Goal: Task Accomplishment & Management: Manage account settings

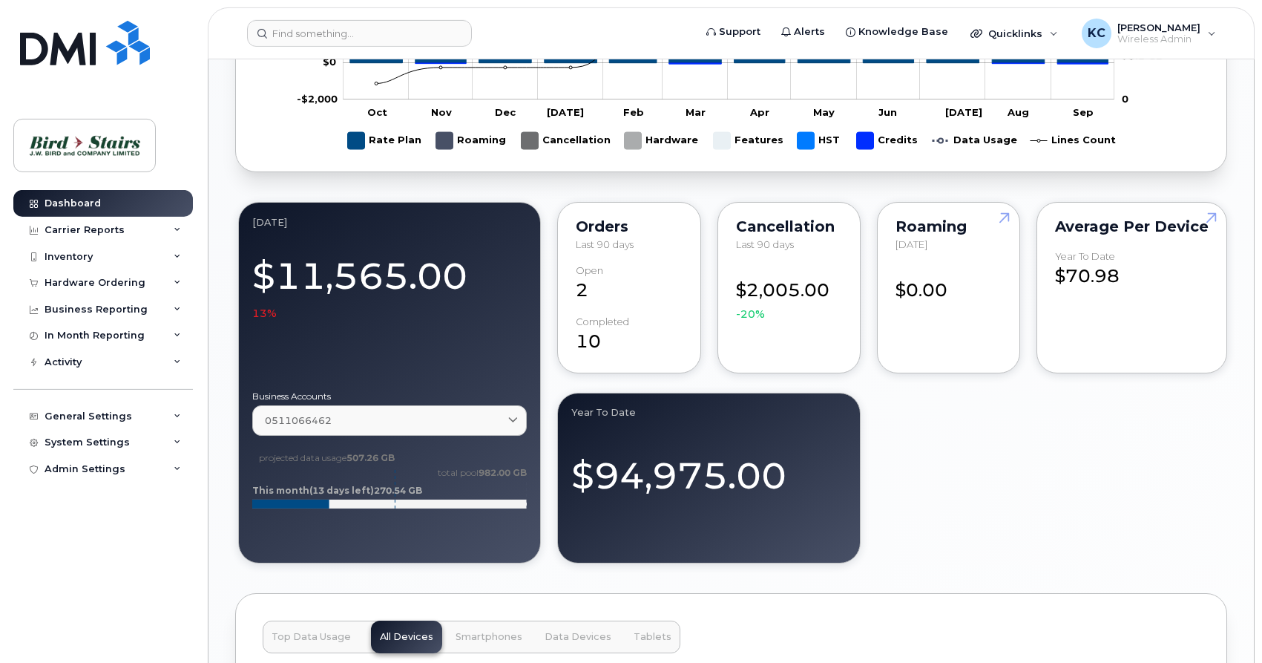
scroll to position [1136, 0]
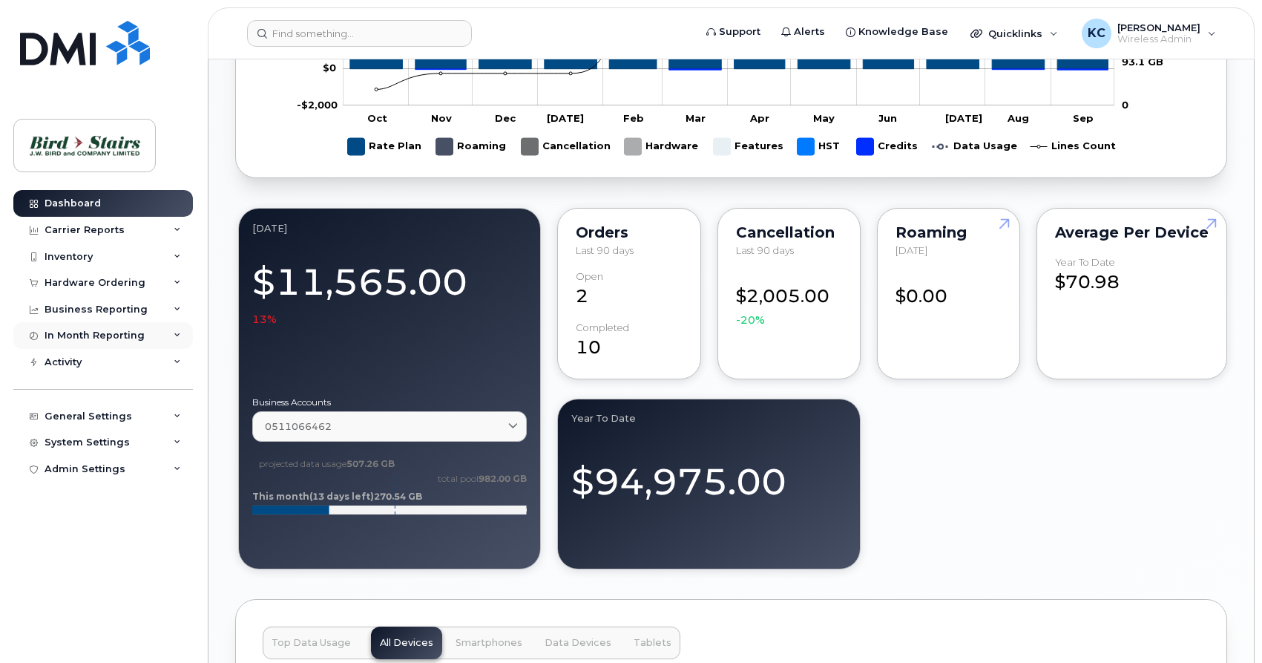
click at [124, 328] on div "In Month Reporting" at bounding box center [103, 335] width 180 height 27
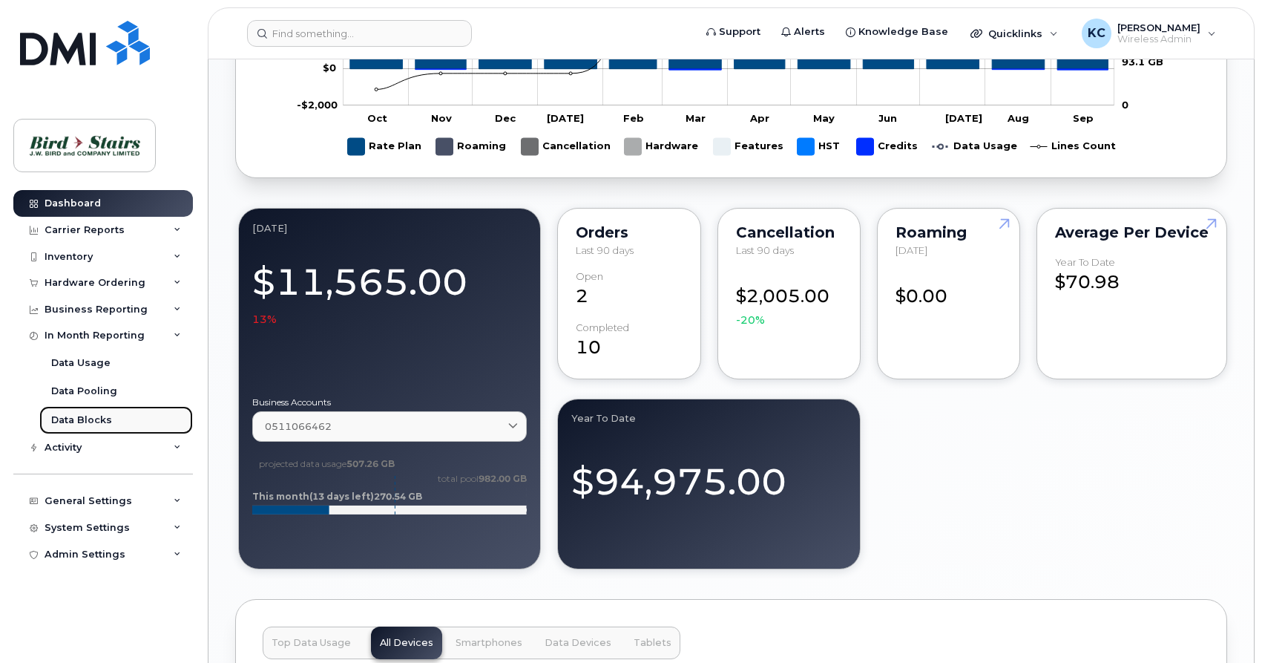
click at [92, 423] on div "Data Blocks" at bounding box center [81, 419] width 61 height 13
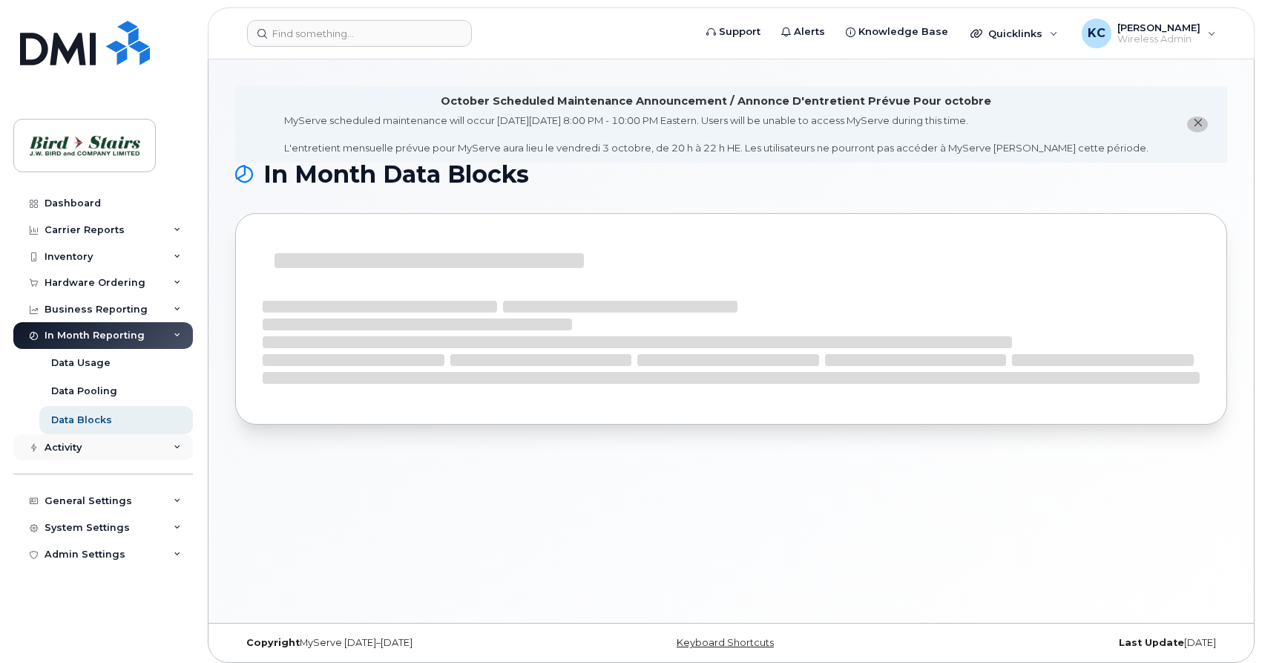
click at [79, 445] on div "Activity" at bounding box center [63, 448] width 37 height 12
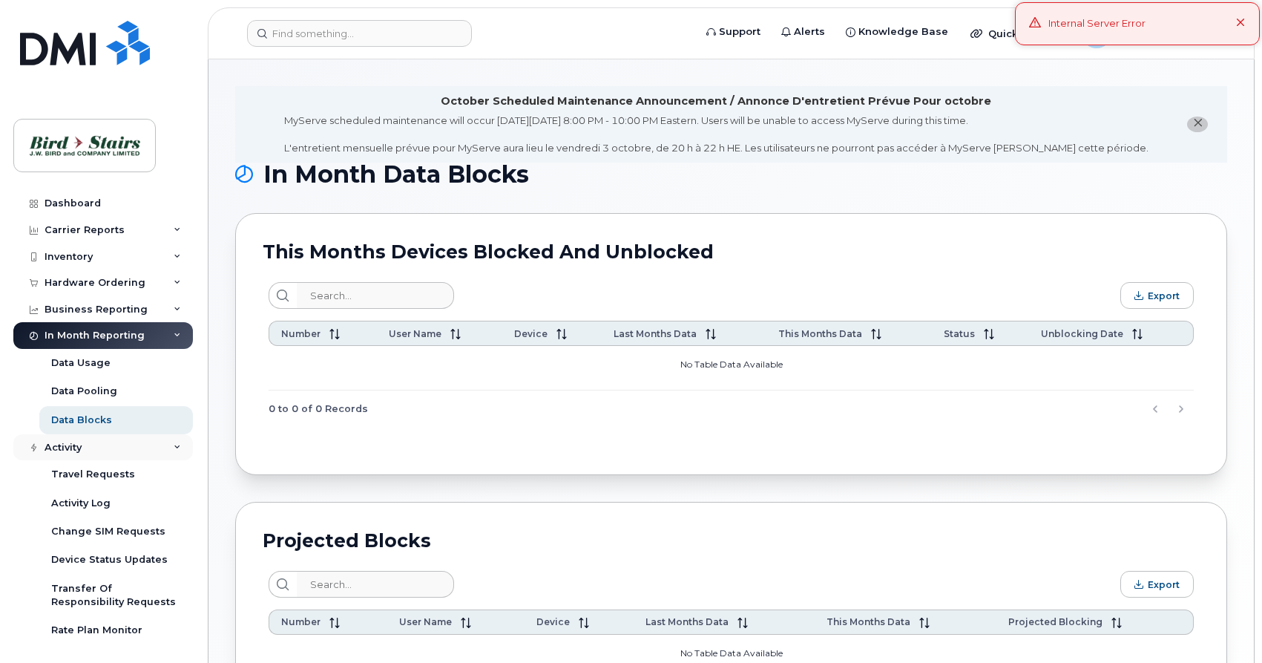
click at [79, 445] on div "Activity" at bounding box center [63, 448] width 37 height 12
click at [117, 445] on div "Activity" at bounding box center [103, 447] width 180 height 27
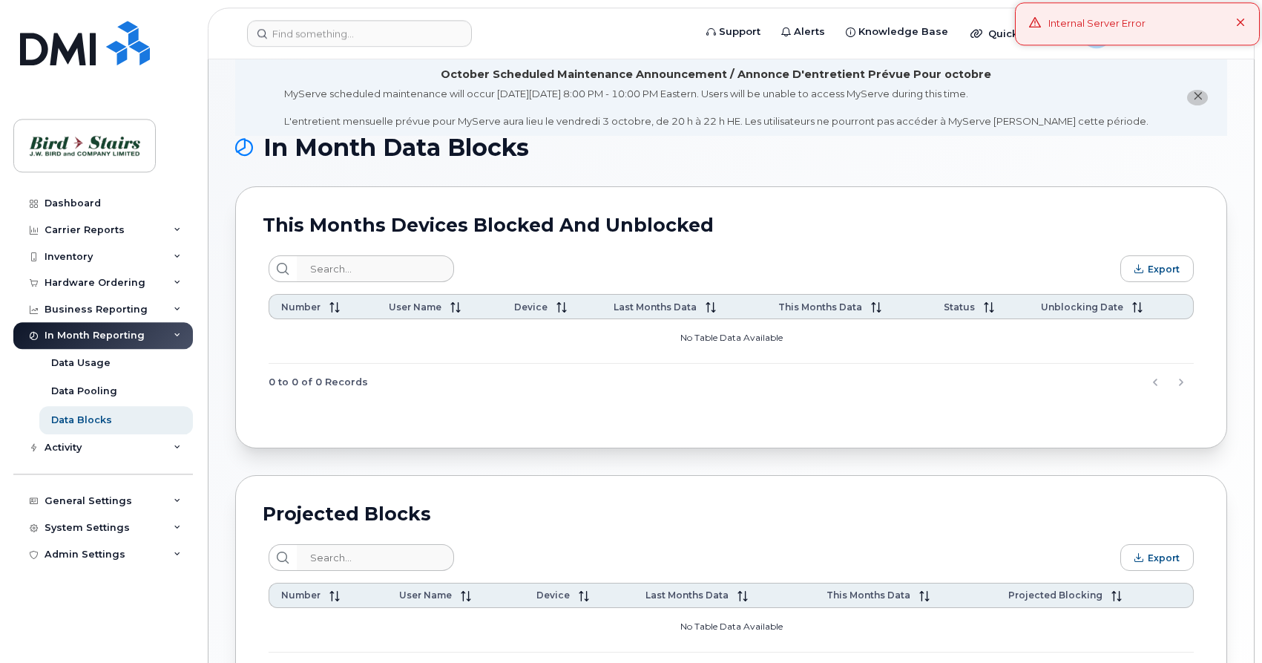
scroll to position [24, 0]
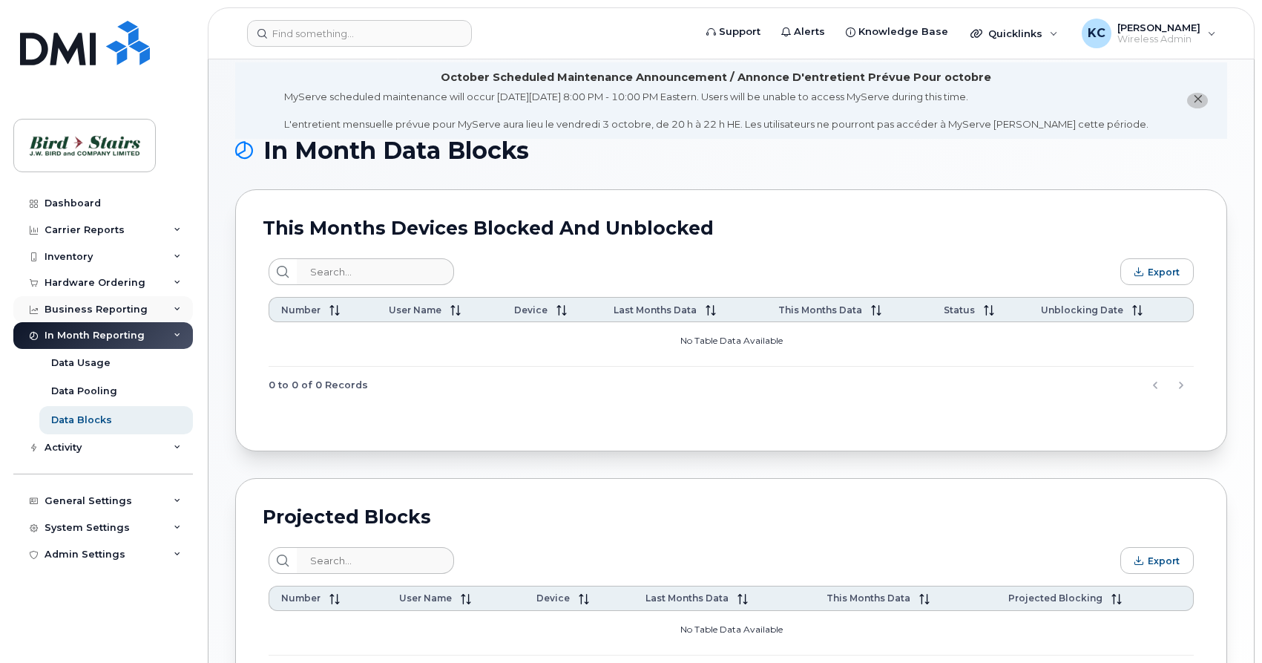
click at [112, 308] on div "Business Reporting" at bounding box center [96, 310] width 103 height 12
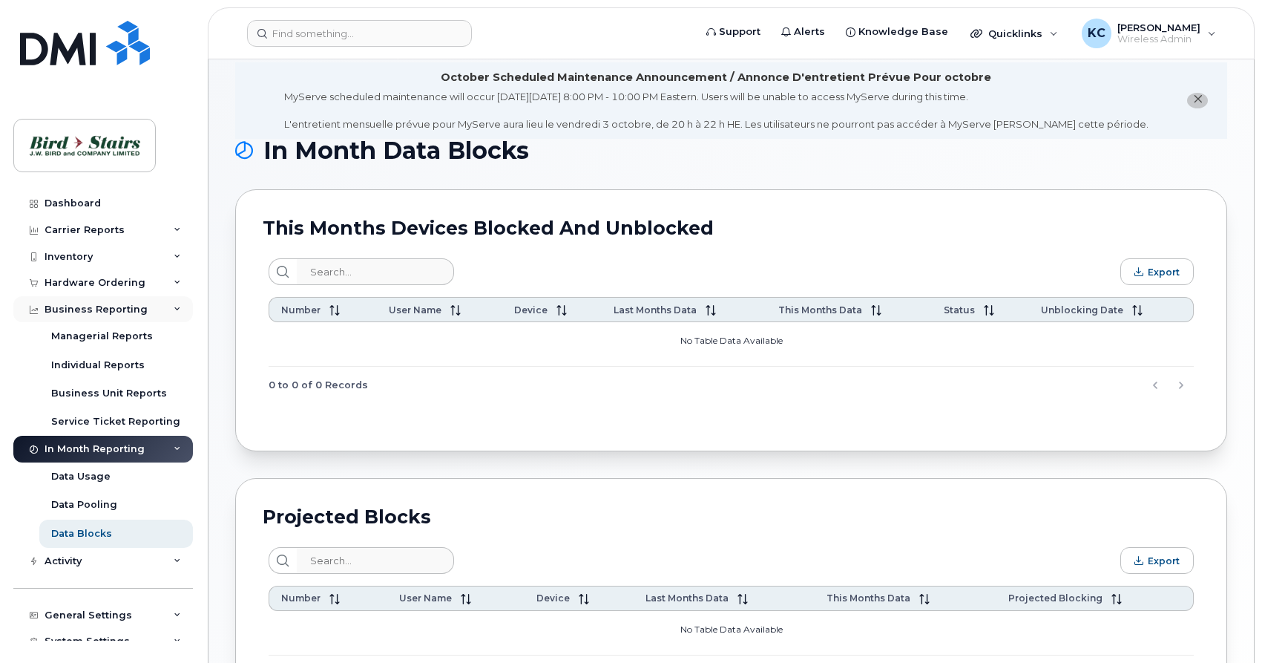
click at [112, 308] on div "Business Reporting" at bounding box center [96, 310] width 103 height 12
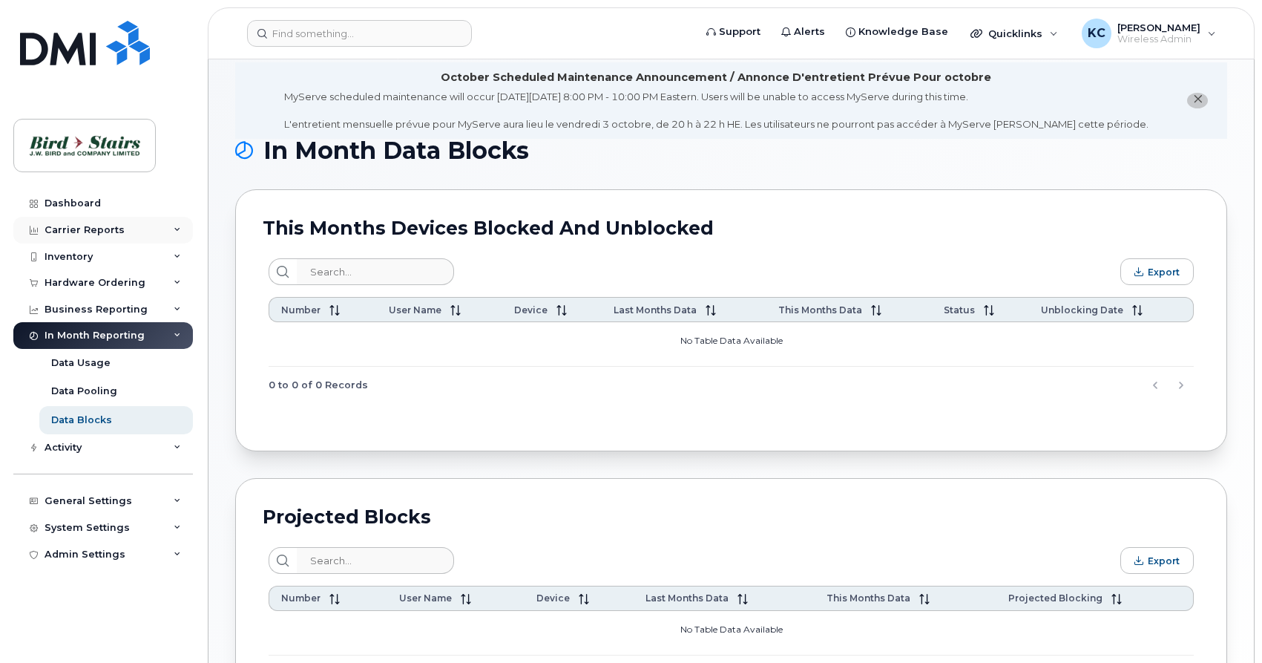
click at [153, 229] on div "Carrier Reports" at bounding box center [103, 230] width 180 height 27
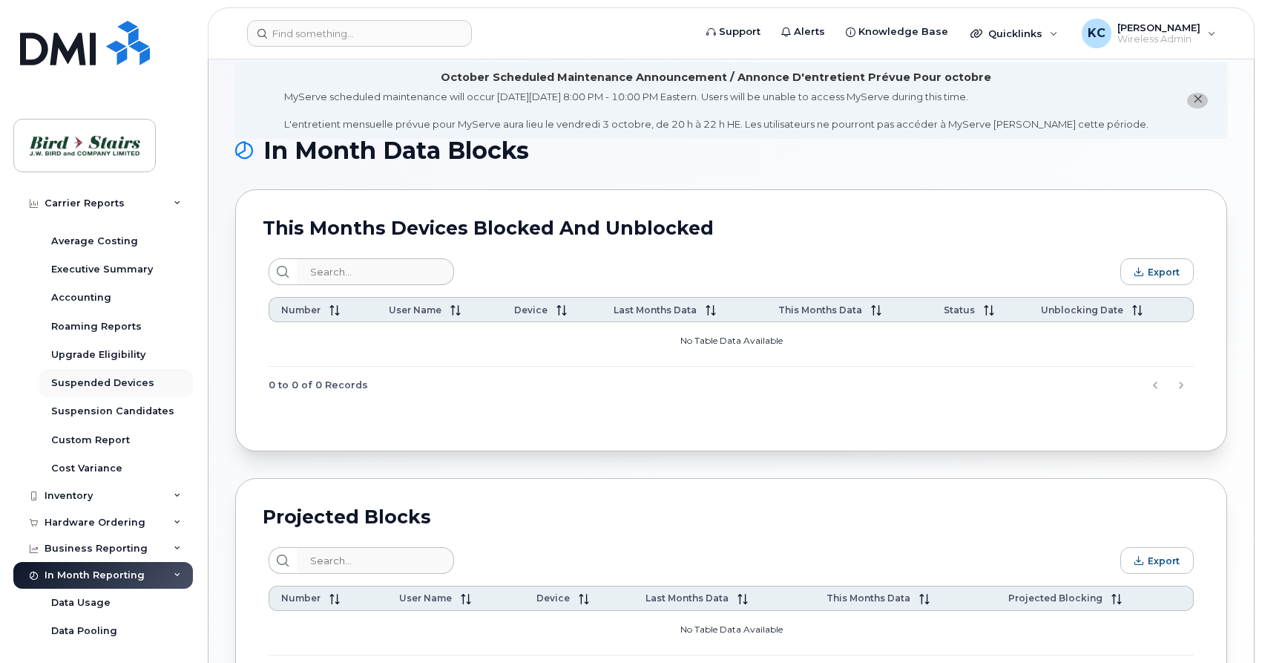
scroll to position [142, 0]
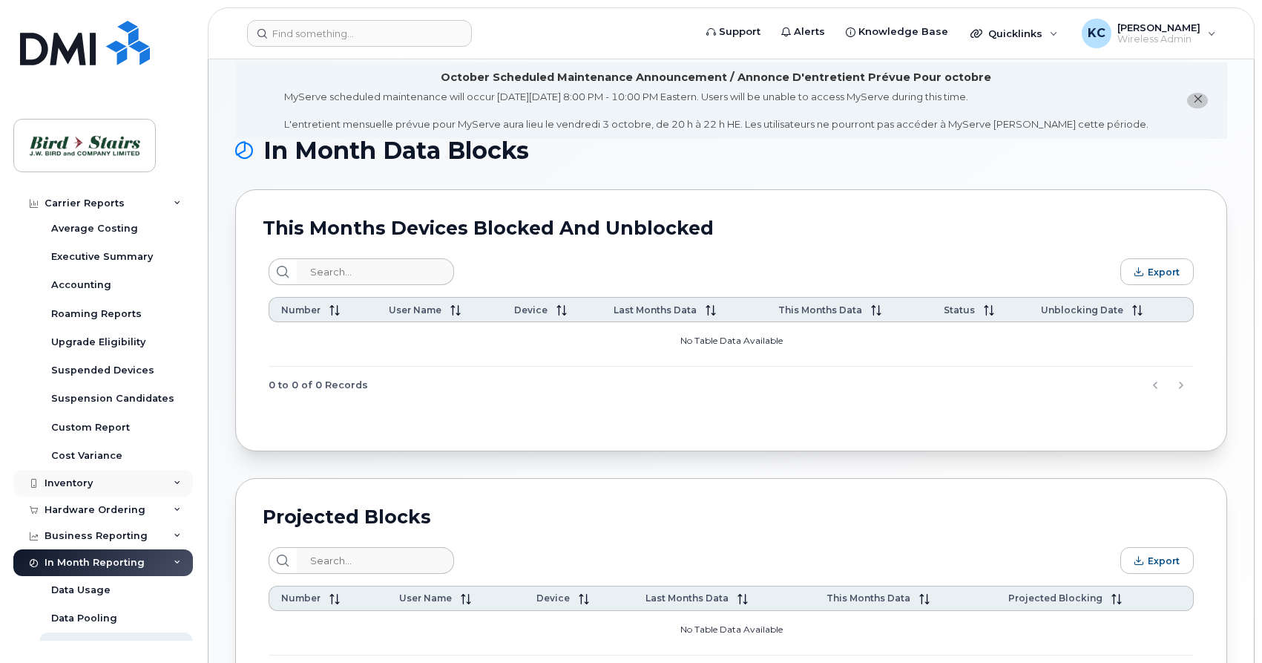
click at [101, 493] on div "Inventory" at bounding box center [103, 483] width 180 height 27
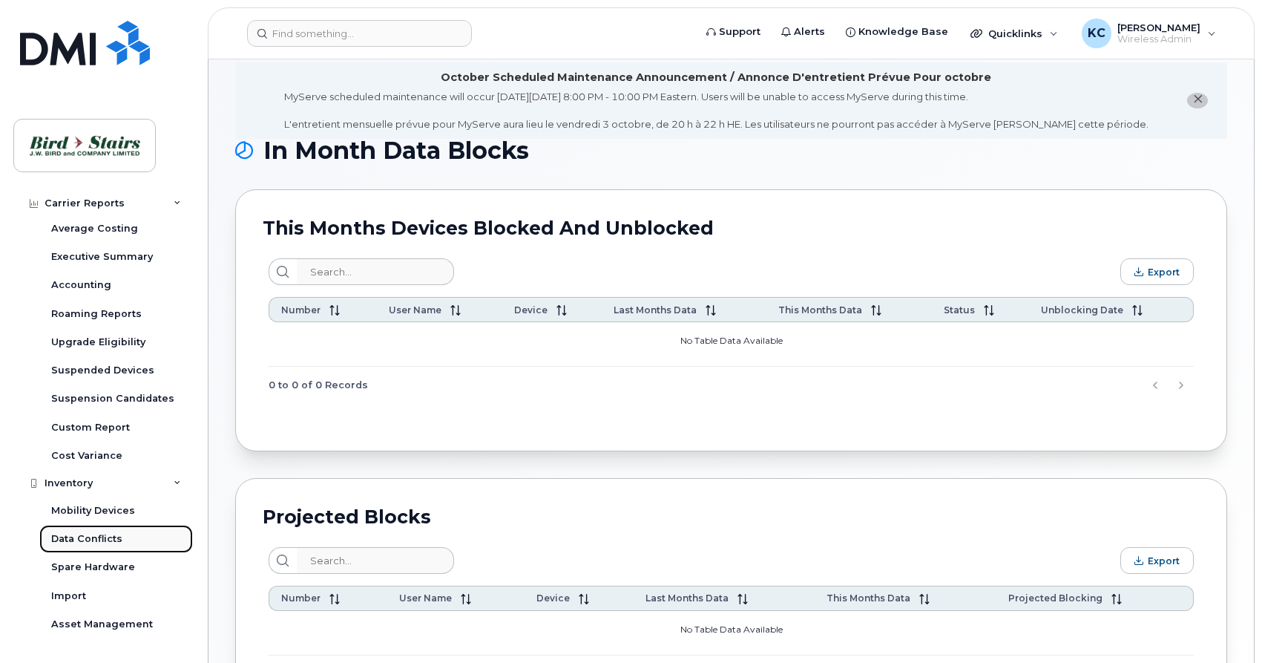
click at [84, 539] on div "Data Conflicts" at bounding box center [86, 538] width 71 height 13
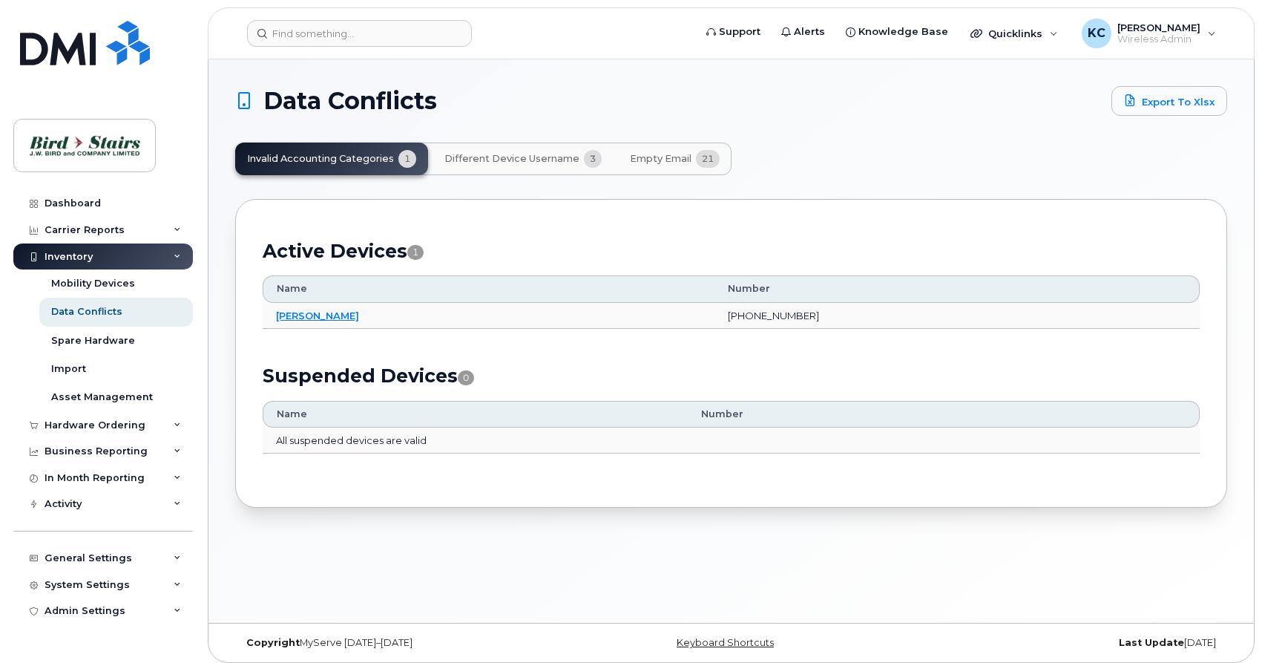
click at [493, 163] on span "Different Device Username" at bounding box center [512, 159] width 135 height 12
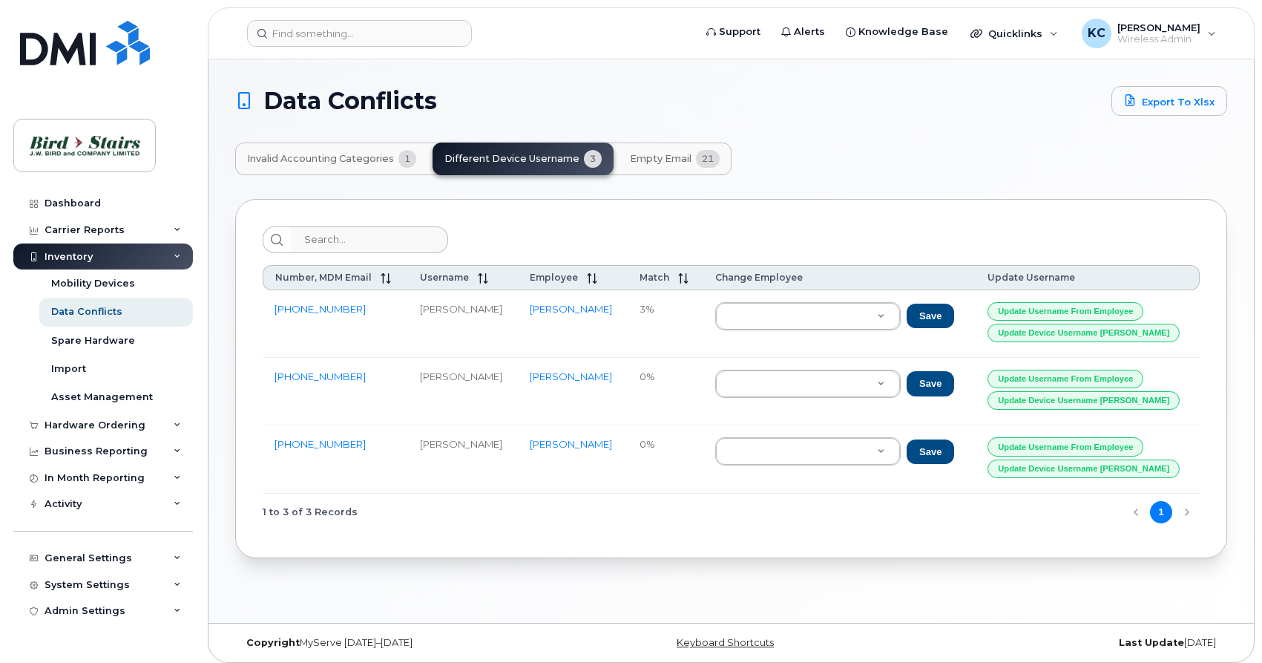
click at [652, 160] on span "Empty Email" at bounding box center [661, 159] width 62 height 12
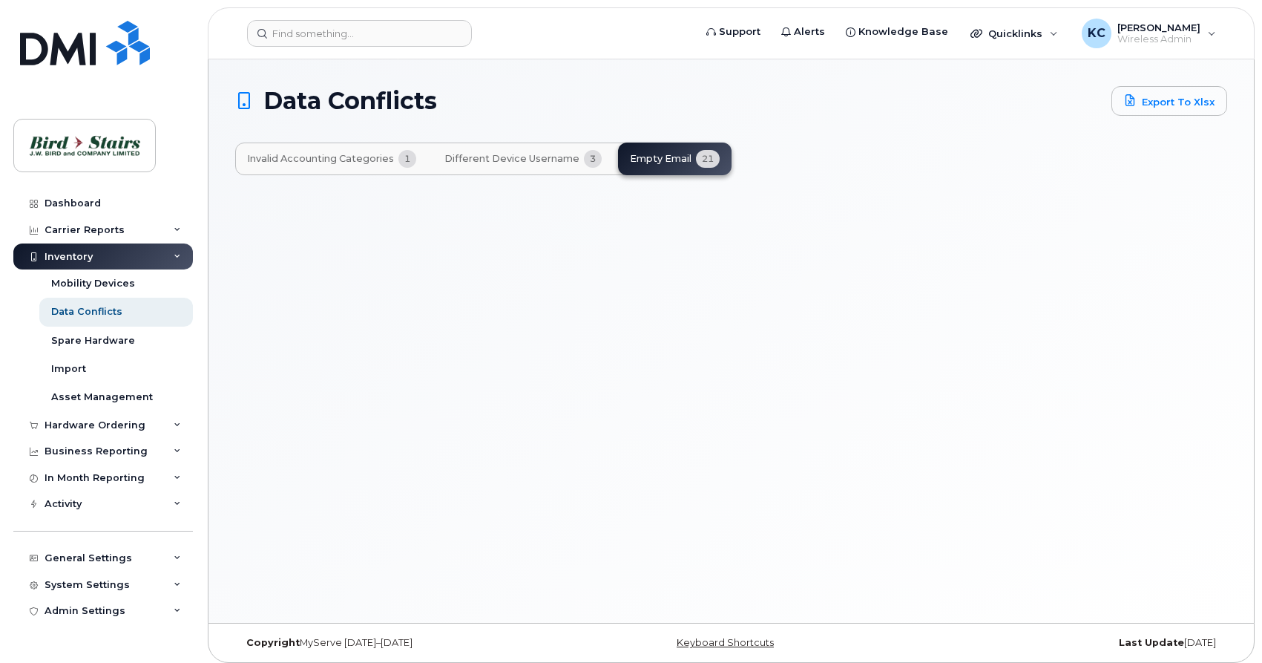
click at [320, 160] on span "Invalid Accounting Categories" at bounding box center [320, 159] width 147 height 12
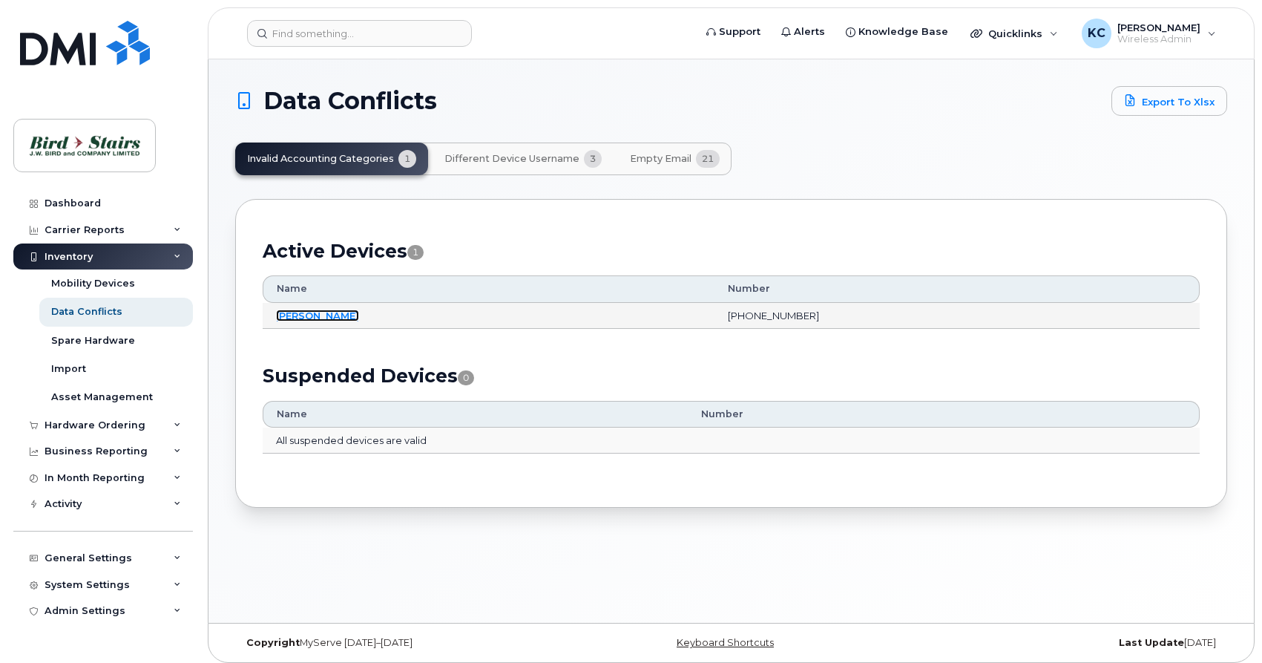
click at [318, 315] on link "[PERSON_NAME]" at bounding box center [317, 315] width 83 height 12
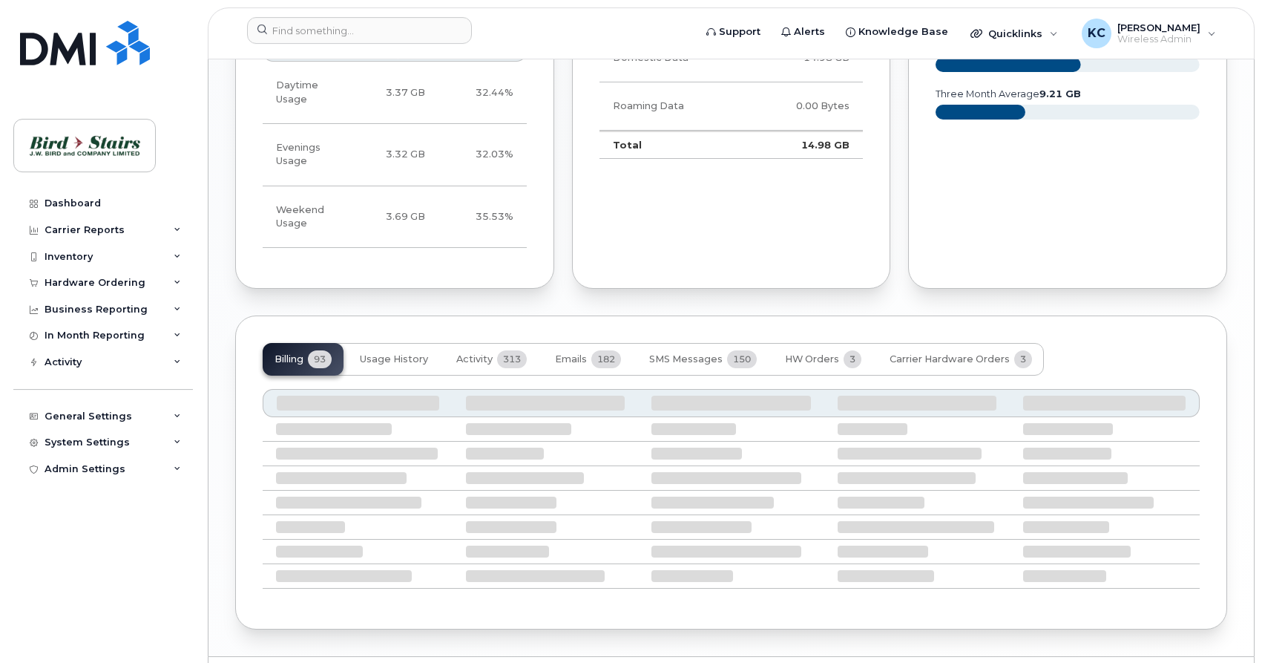
scroll to position [1103, 0]
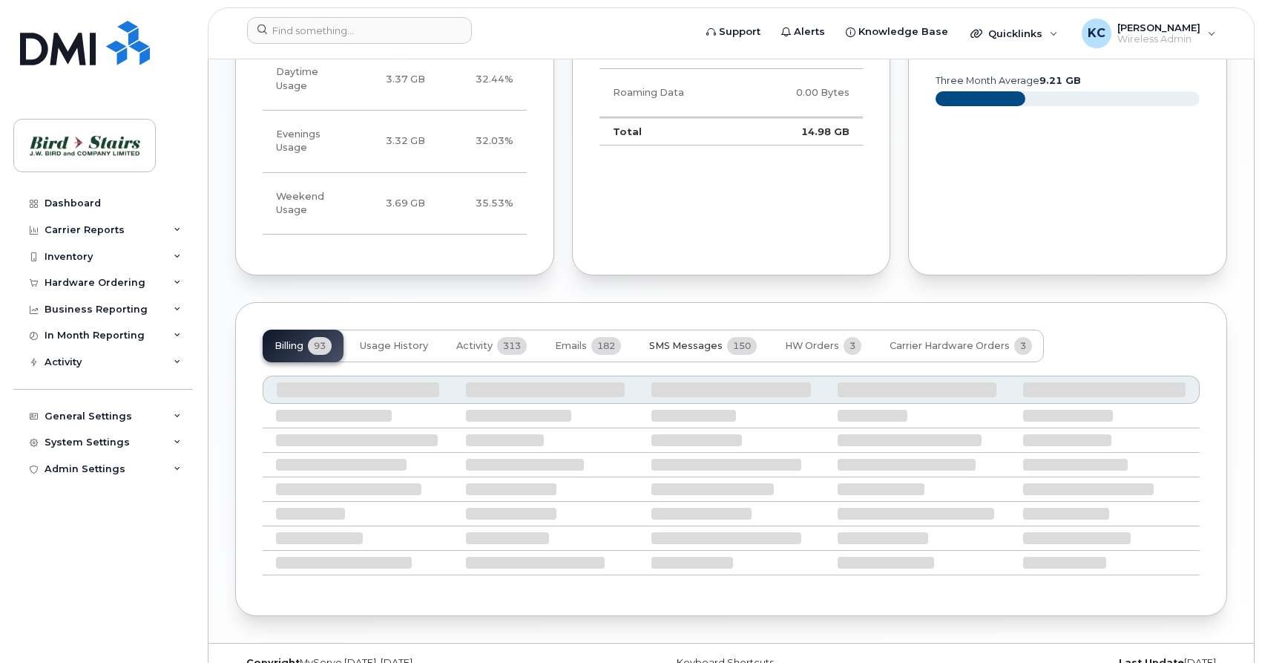
click at [657, 329] on button "SMS Messages 150" at bounding box center [702, 345] width 131 height 33
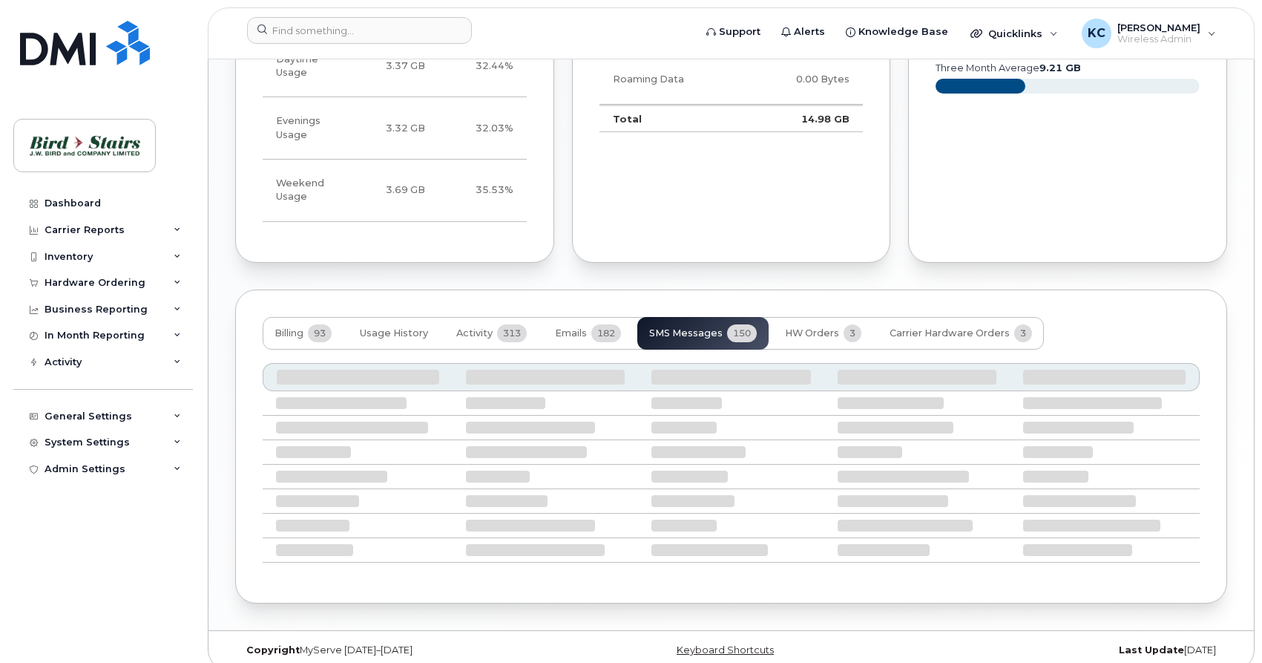
scroll to position [1090, 0]
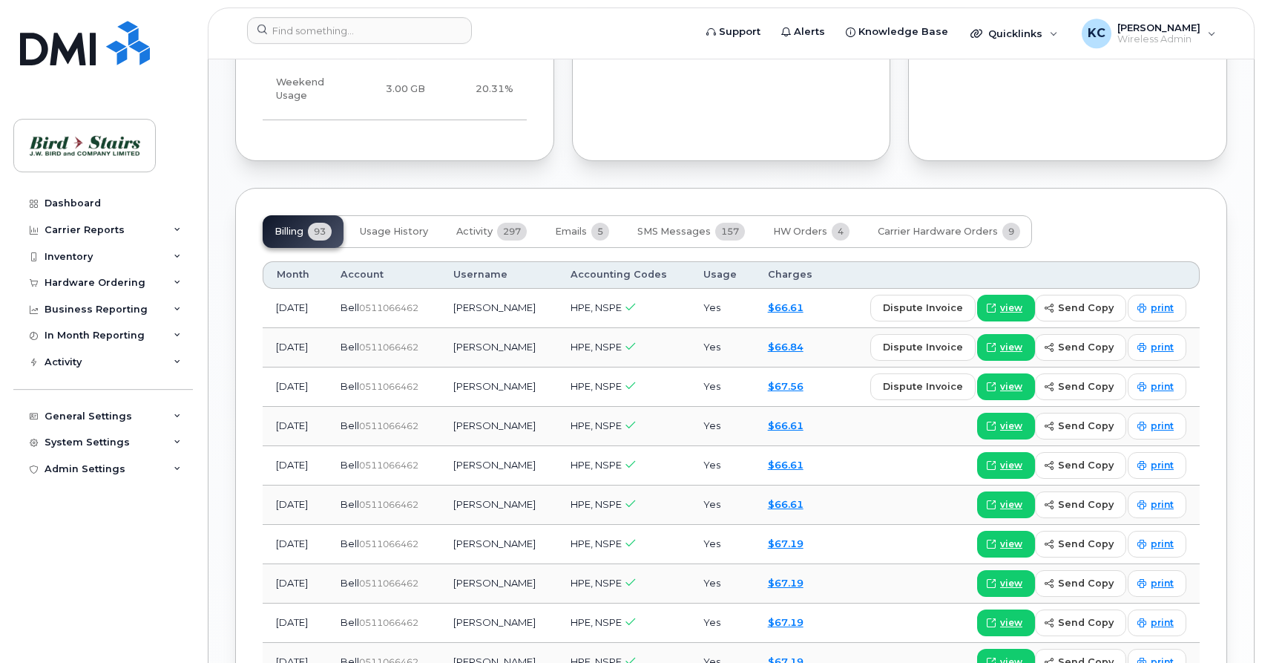
scroll to position [1287, 0]
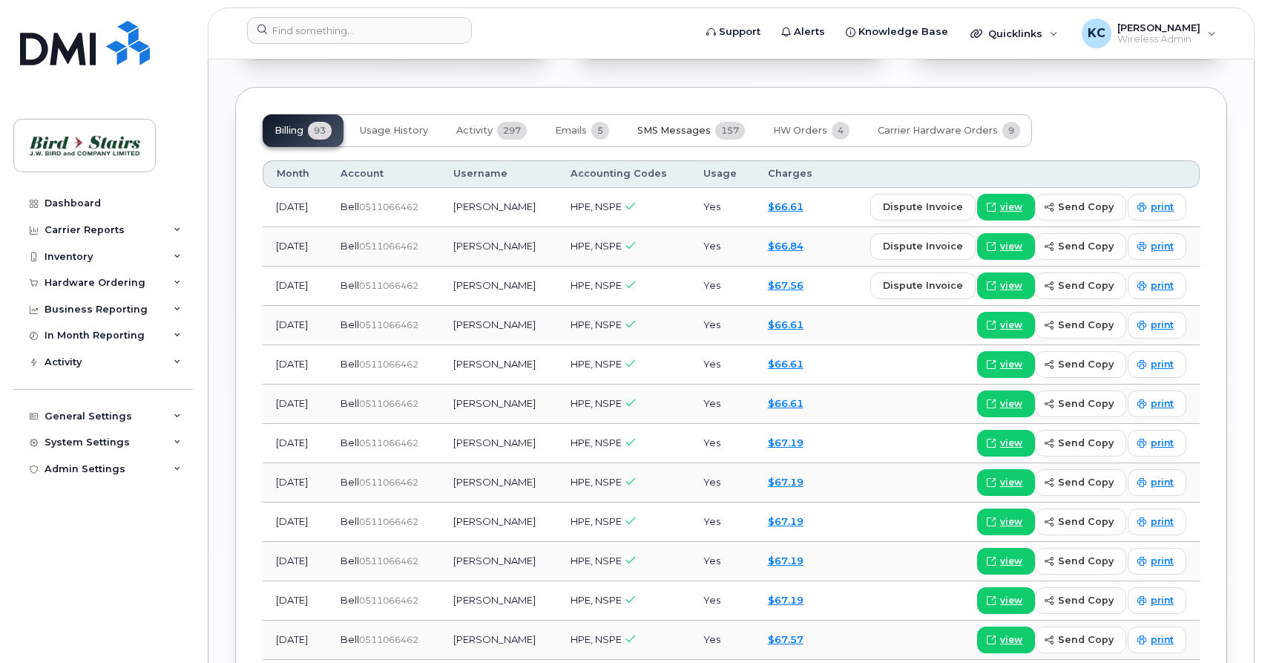
click at [669, 125] on span "SMS Messages" at bounding box center [673, 131] width 73 height 12
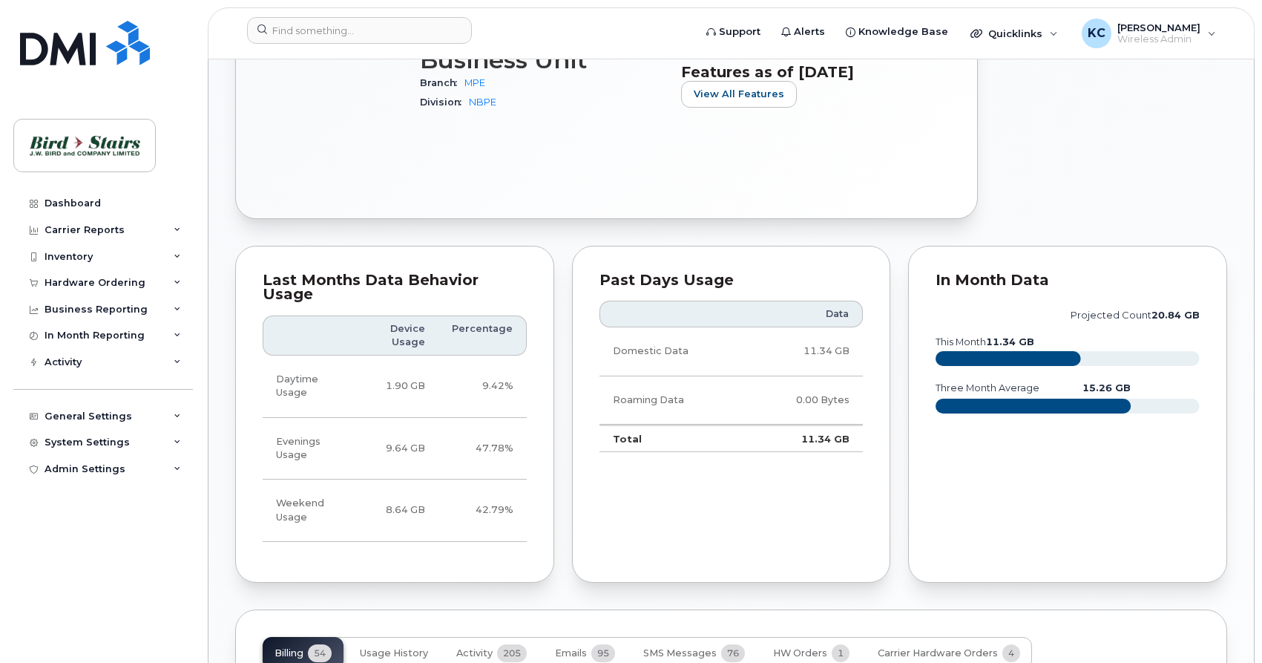
scroll to position [1228, 0]
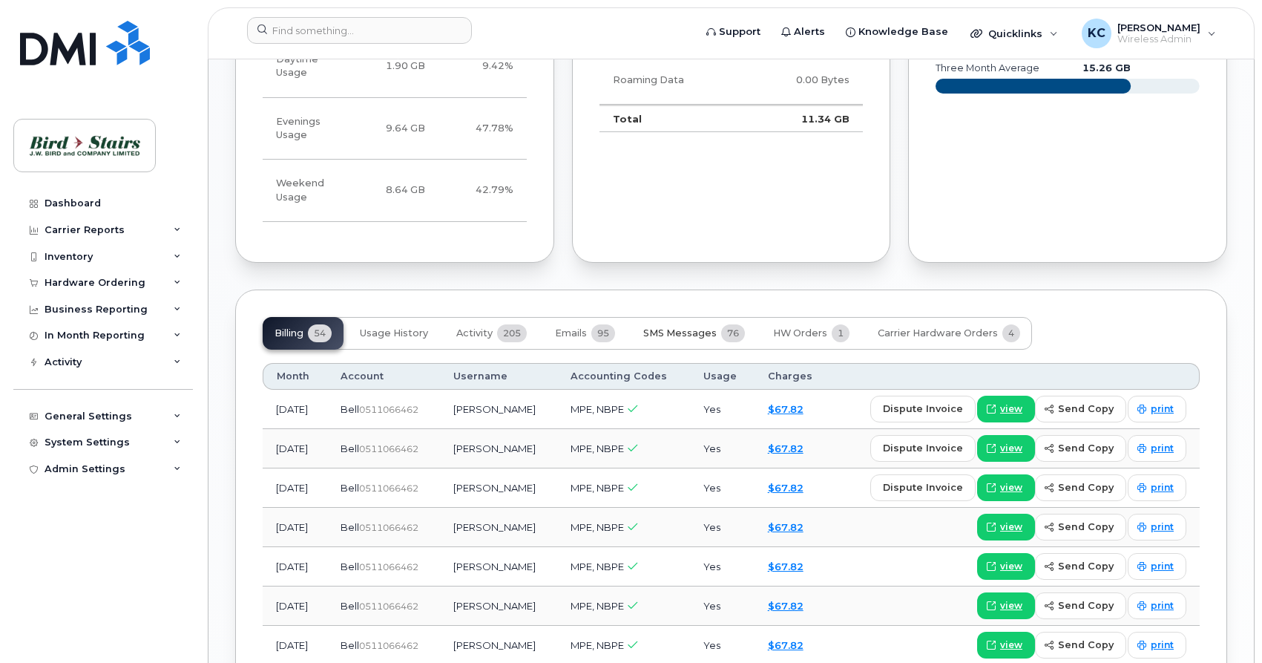
click at [690, 327] on span "SMS Messages" at bounding box center [679, 333] width 73 height 12
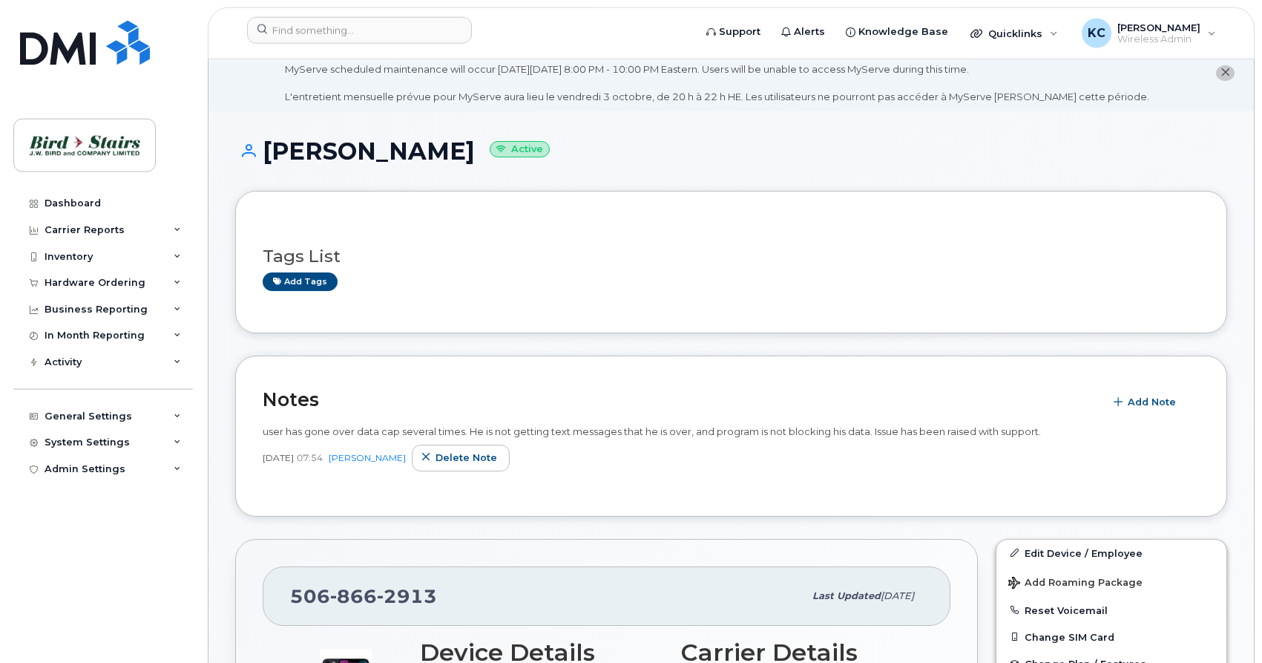
scroll to position [0, 0]
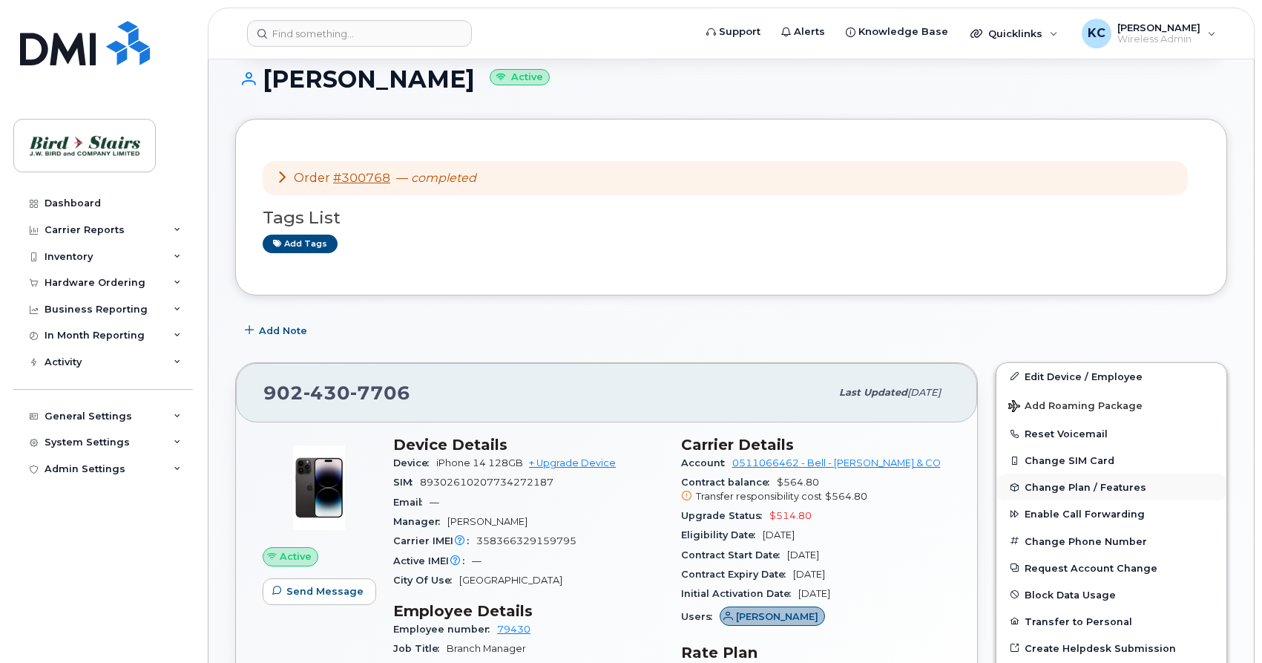
scroll to position [227, 0]
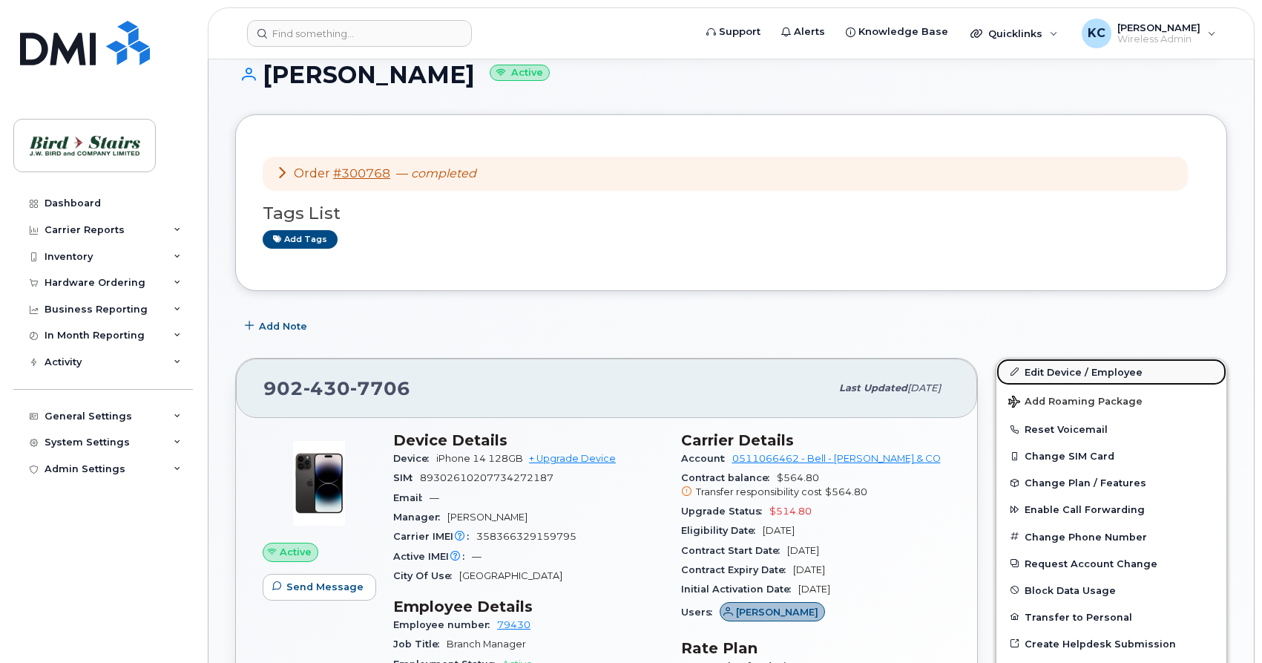
click at [1047, 370] on link "Edit Device / Employee" at bounding box center [1112, 371] width 230 height 27
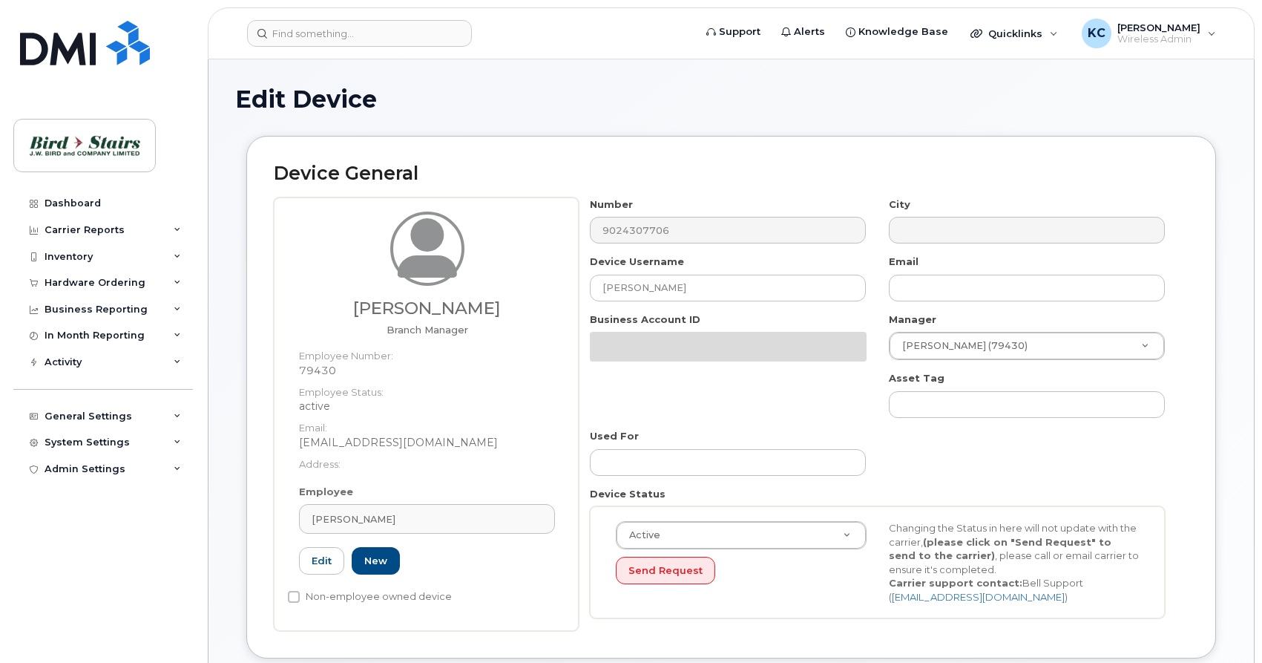
select select "91105"
select select "91085"
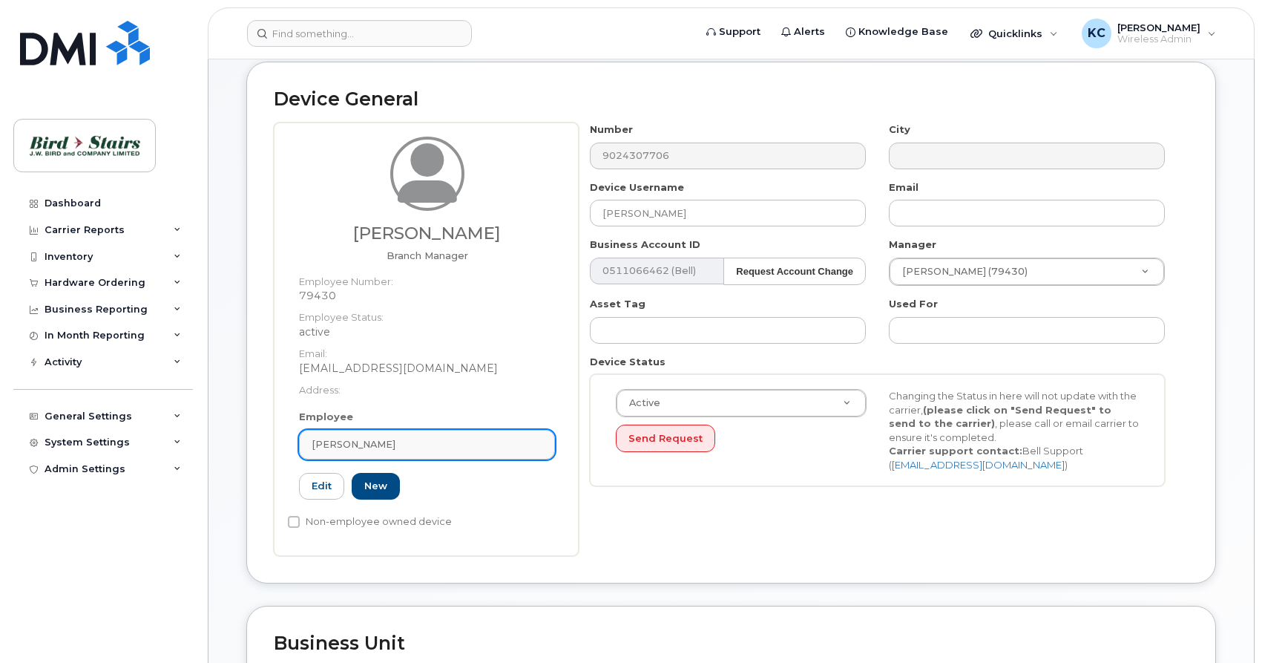
scroll to position [151, 0]
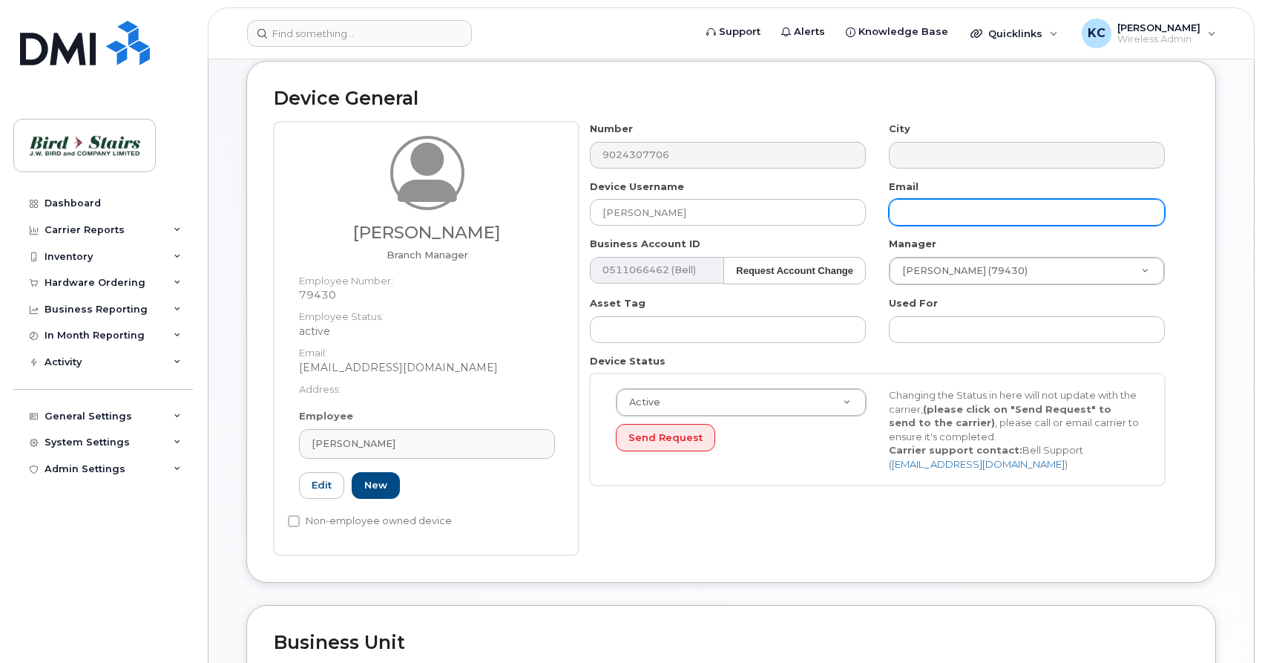
click at [930, 214] on input "text" at bounding box center [1027, 212] width 276 height 27
type input "dmackenzie@birdstairs.com"
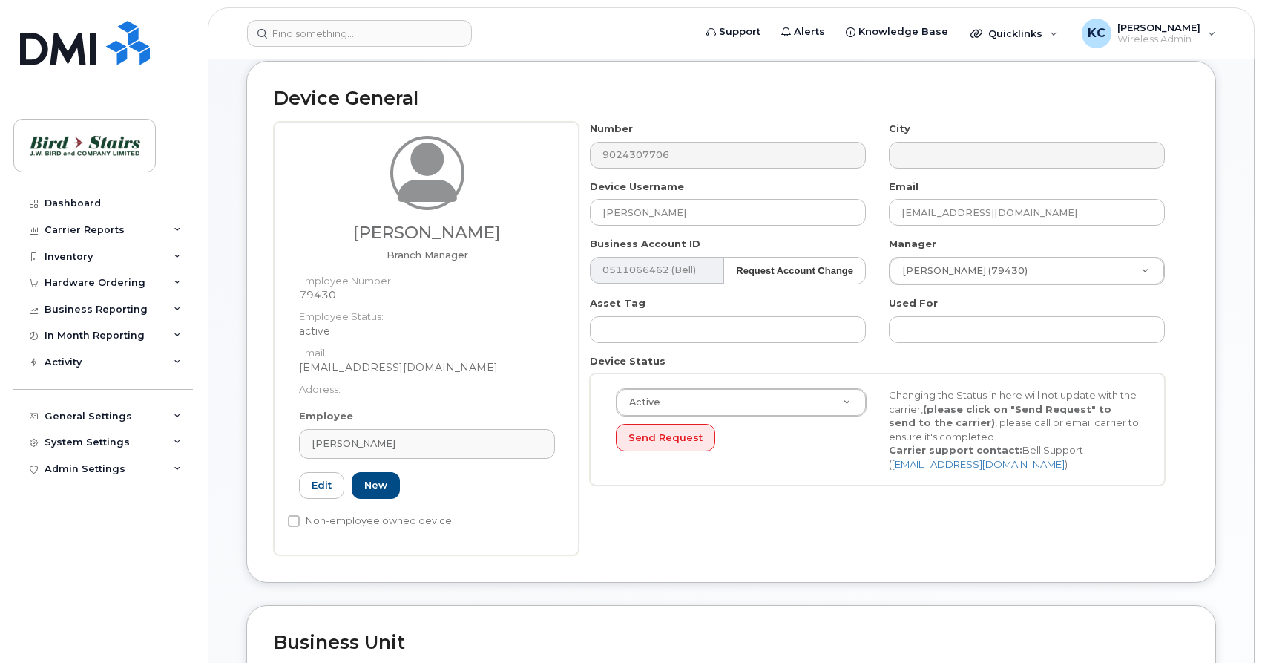
drag, startPoint x: 397, startPoint y: 444, endPoint x: 261, endPoint y: 443, distance: 135.8
click at [261, 443] on div "Device General Peter Stitchman Branch Manager Employee Number: 79430 Employee S…" at bounding box center [731, 322] width 970 height 522
drag, startPoint x: 393, startPoint y: 439, endPoint x: 241, endPoint y: 447, distance: 151.6
click at [241, 447] on div "Device General Peter Stitchman Branch Manager Employee Number: 79430 Employee S…" at bounding box center [731, 333] width 992 height 545
click at [381, 448] on span "[PERSON_NAME]" at bounding box center [354, 443] width 84 height 14
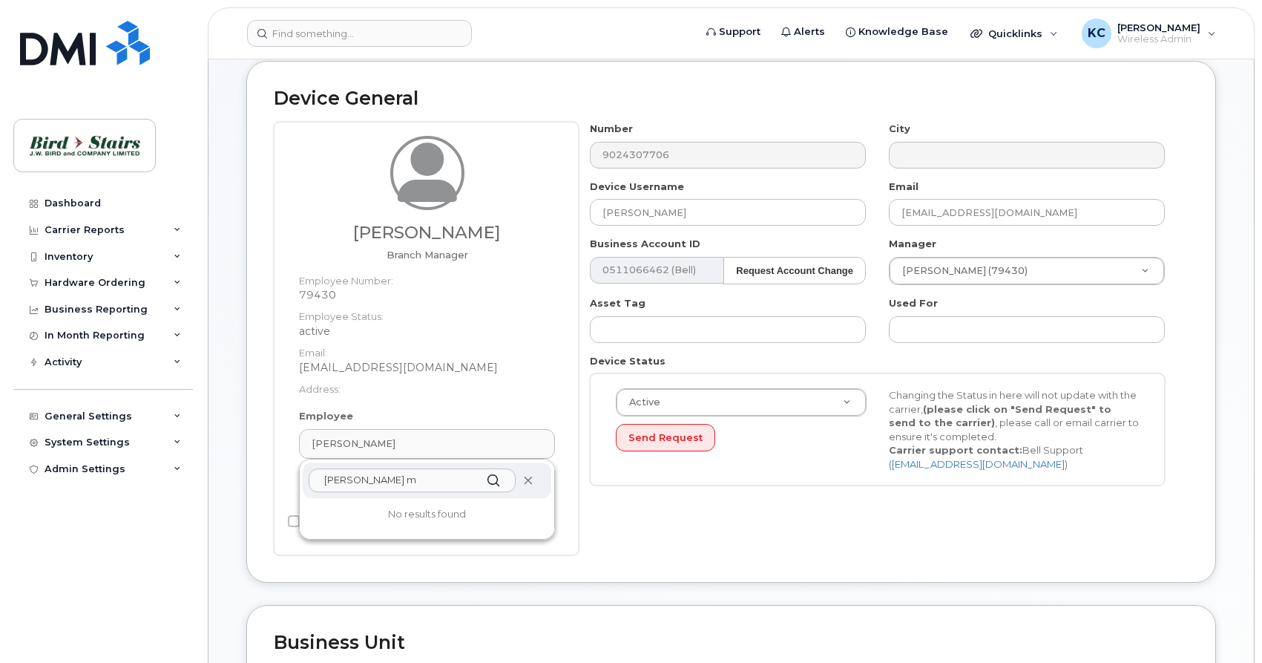
type input "dan m"
click at [531, 481] on icon at bounding box center [528, 481] width 10 height 10
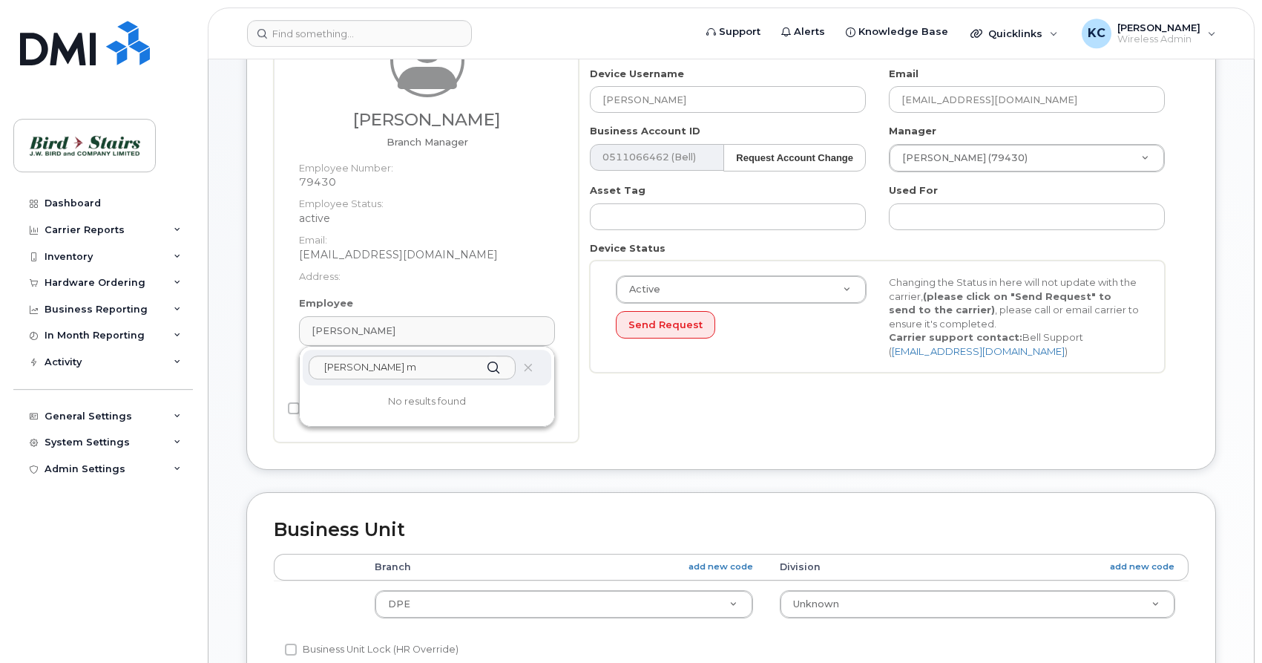
scroll to position [303, 0]
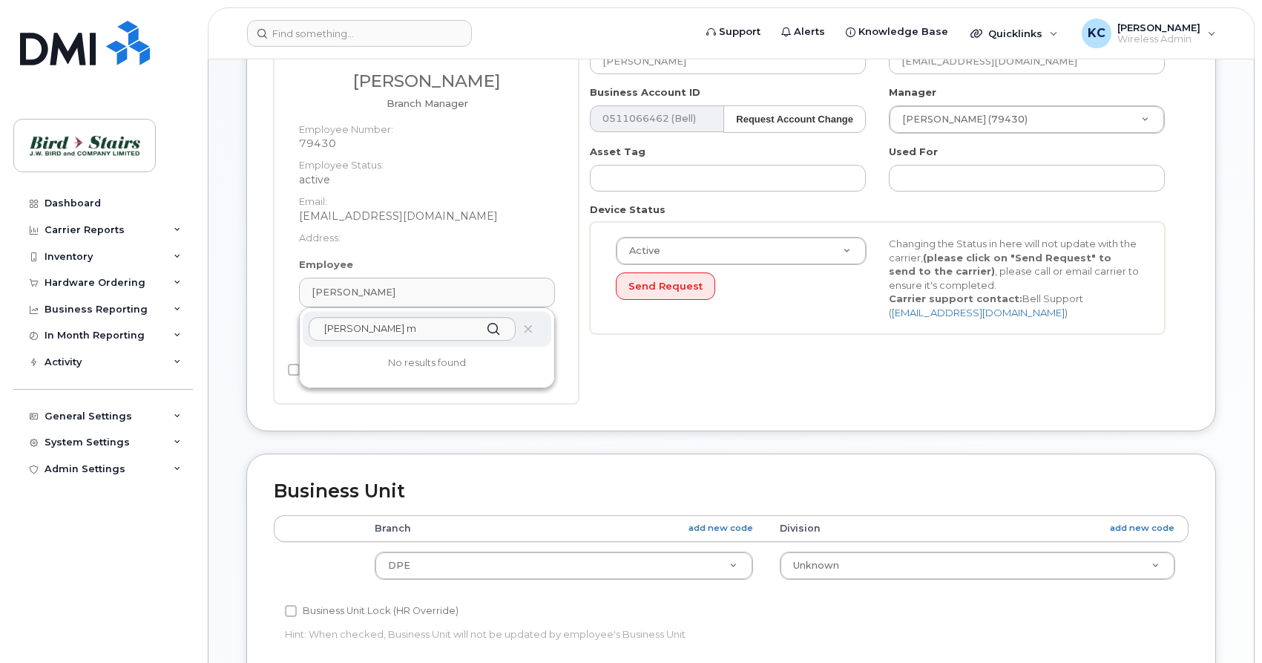
click at [788, 358] on div "Number 9024307706 City Device Username Dan MacKenzie Email dmackenzie@birdstair…" at bounding box center [884, 186] width 610 height 433
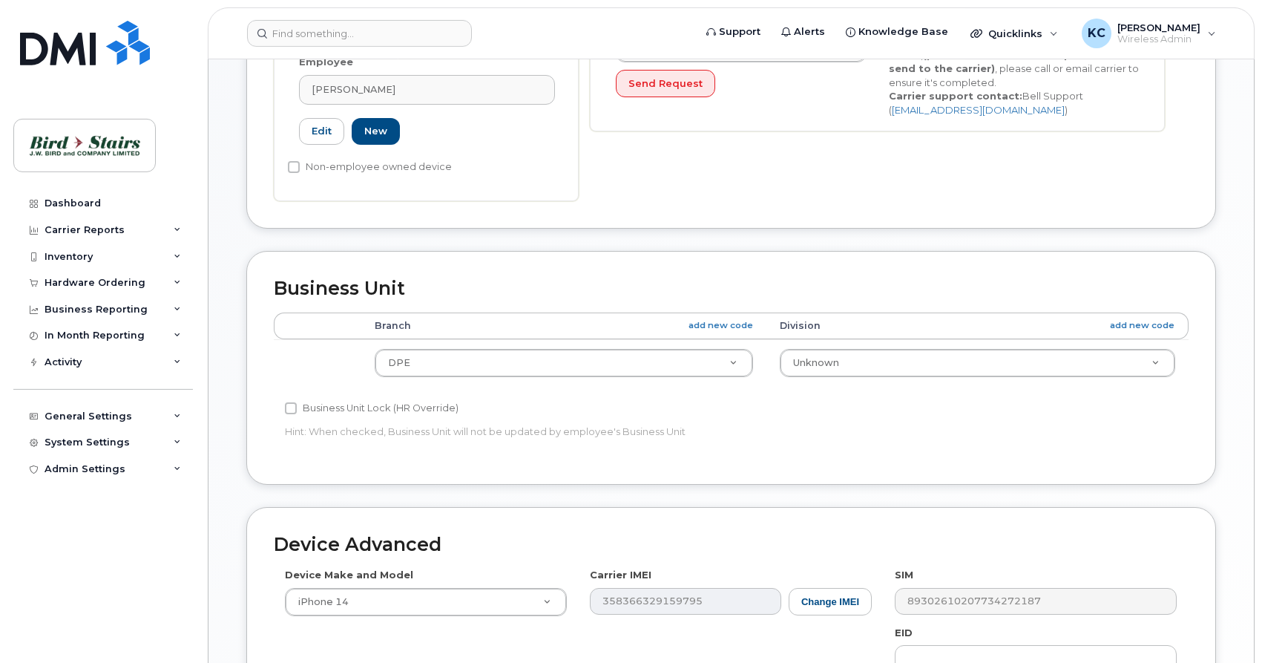
scroll to position [530, 0]
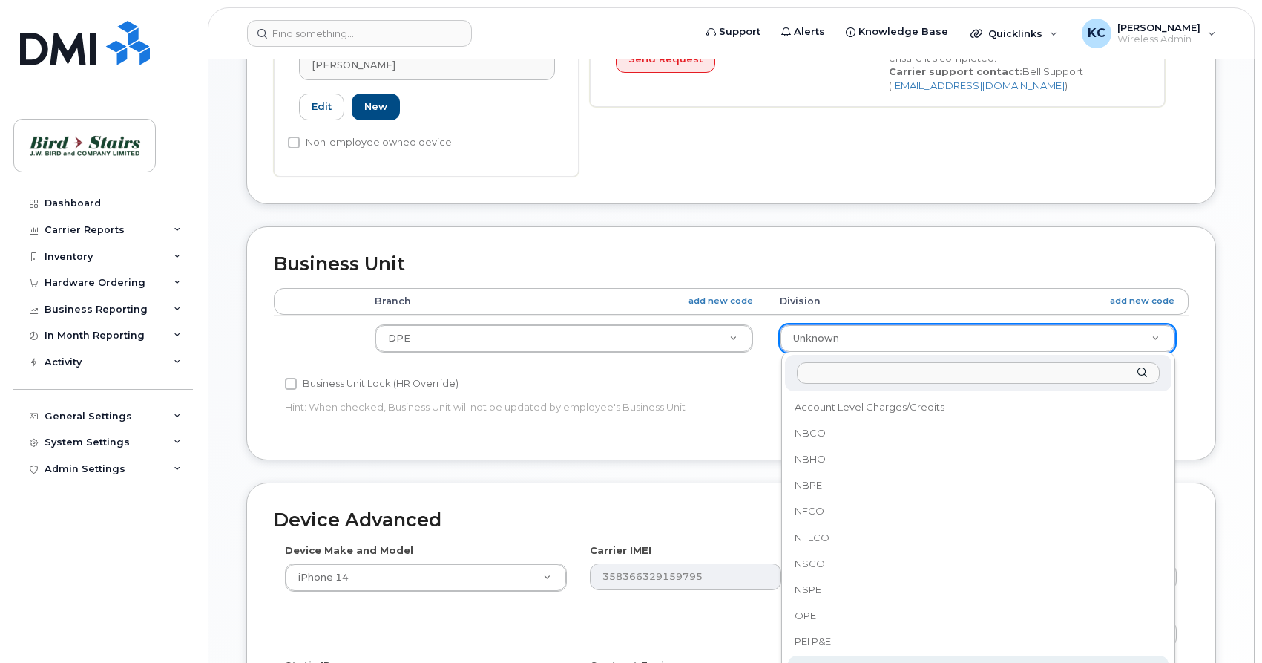
click at [859, 339] on body "Support Alerts Knowledge Base Quicklinks Suspend / Cancel Device Change SIM Car…" at bounding box center [631, 197] width 1262 height 1454
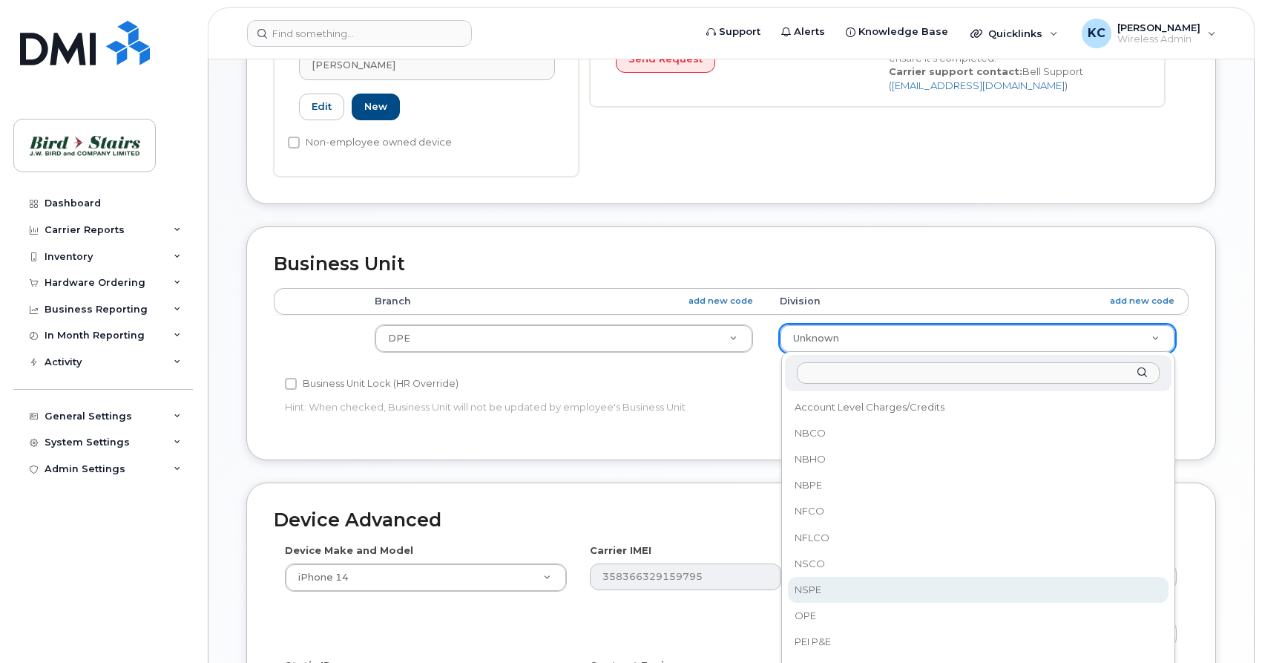
select select "91093"
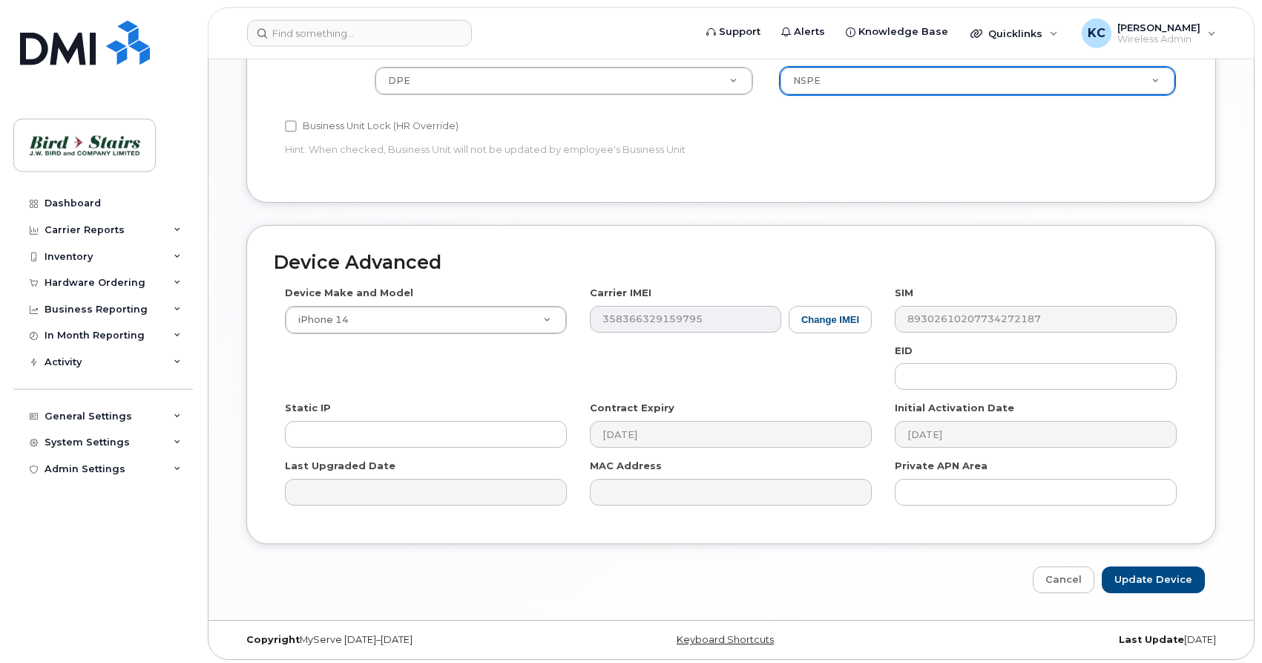
scroll to position [793, 0]
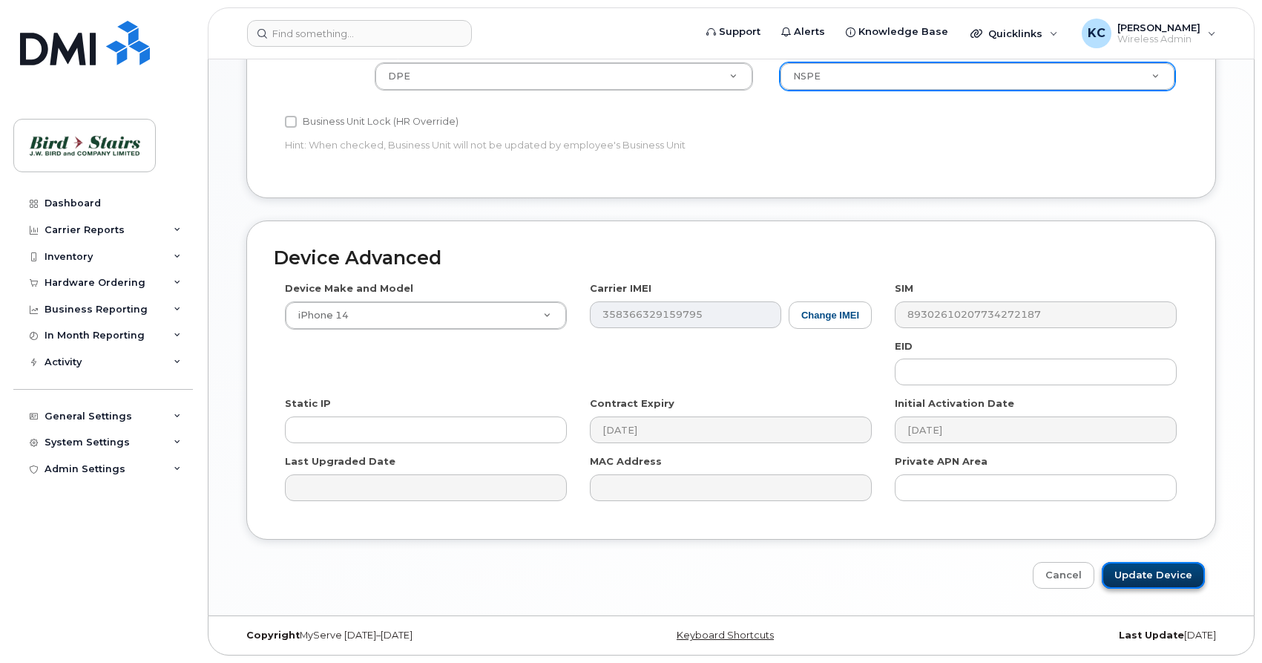
click at [1153, 571] on input "Update Device" at bounding box center [1153, 575] width 103 height 27
type input "Saving..."
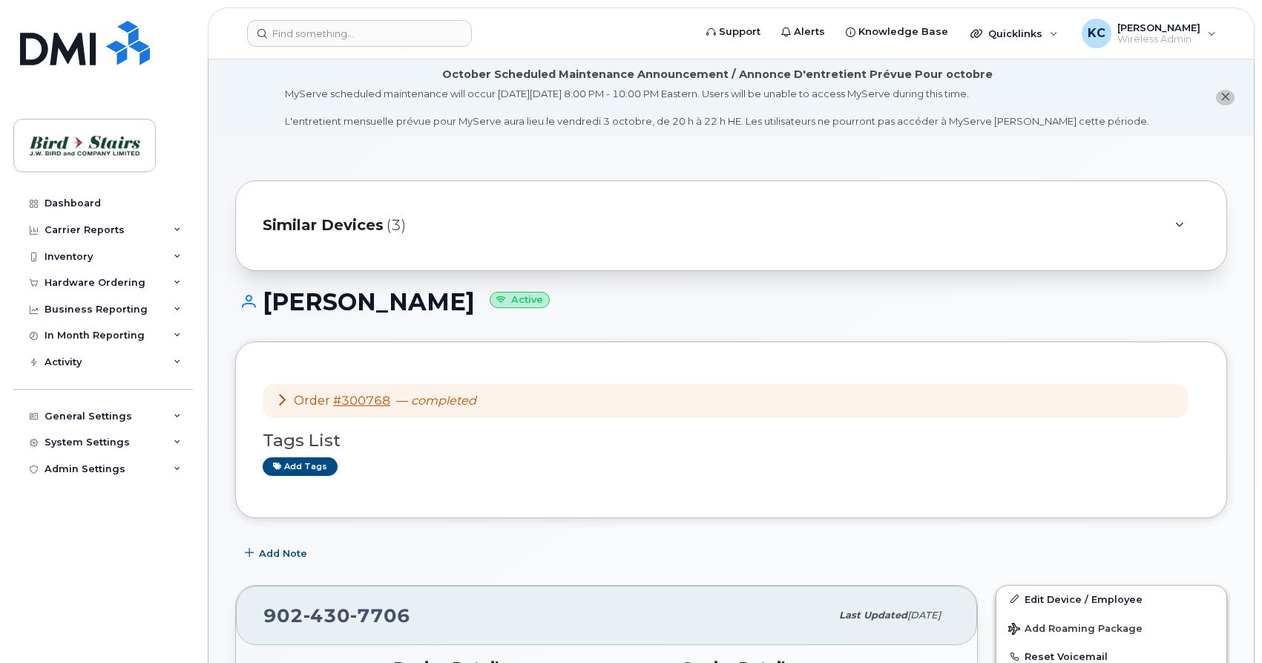
click at [1182, 226] on icon at bounding box center [1179, 225] width 8 height 10
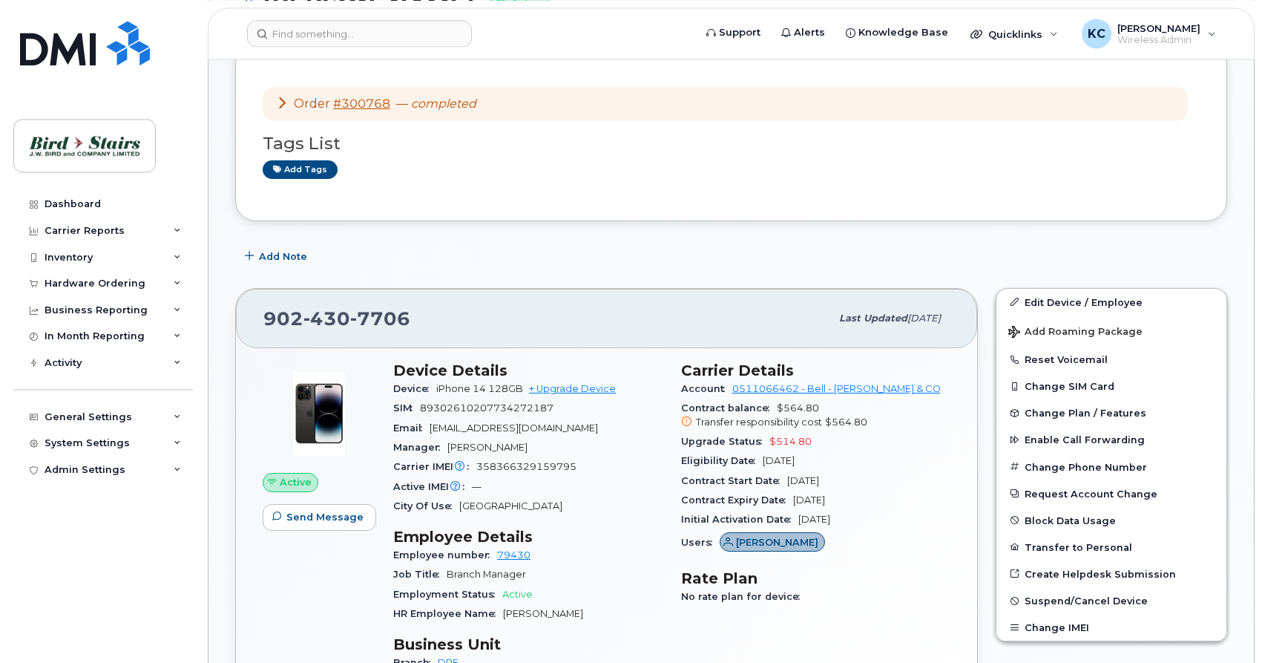
scroll to position [406, 0]
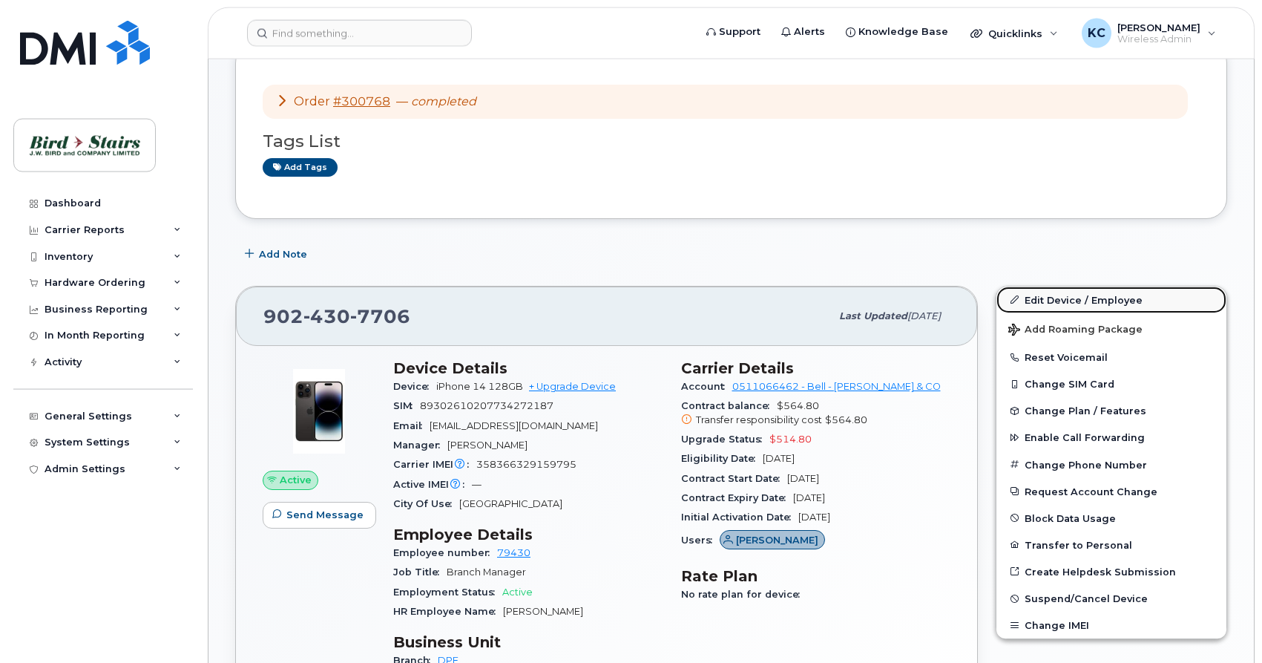
click at [1043, 298] on link "Edit Device / Employee" at bounding box center [1112, 299] width 230 height 27
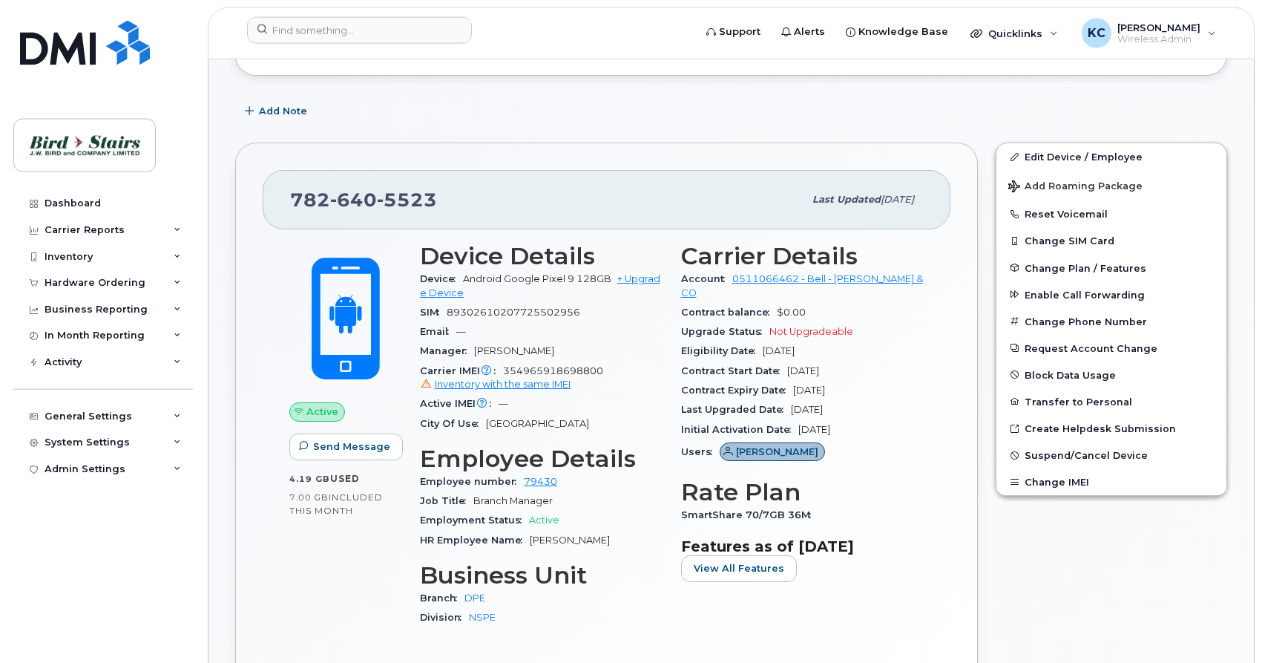
scroll to position [378, 0]
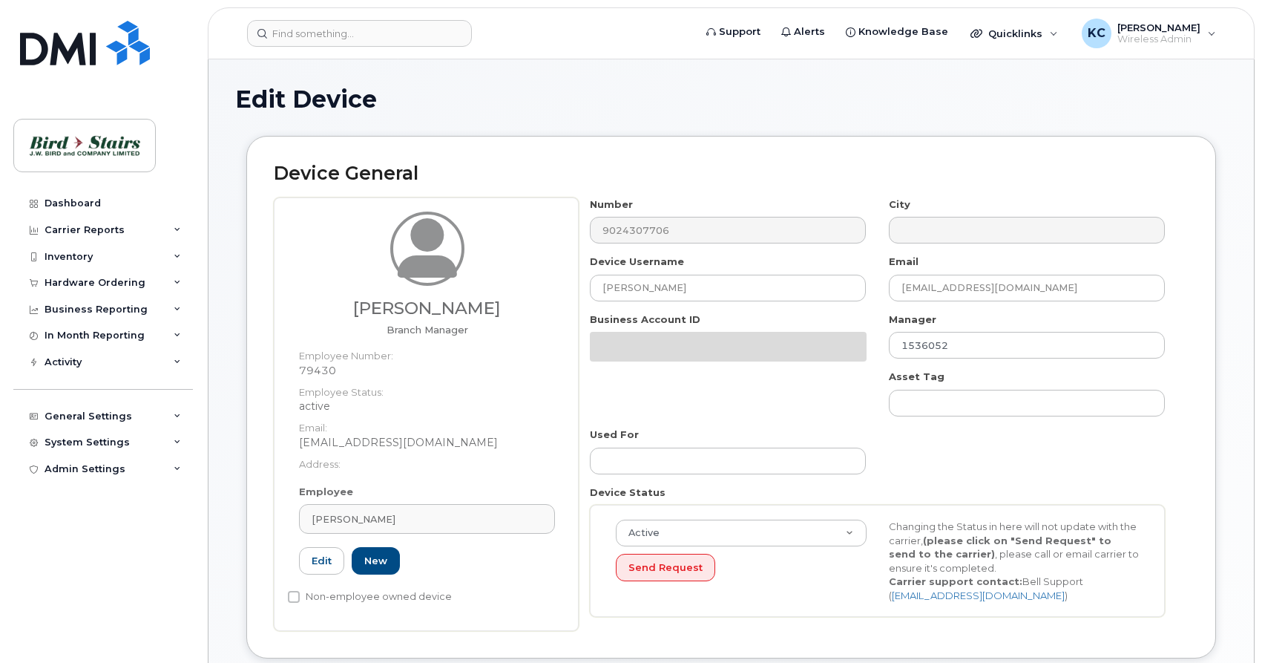
select select "91105"
select select "91093"
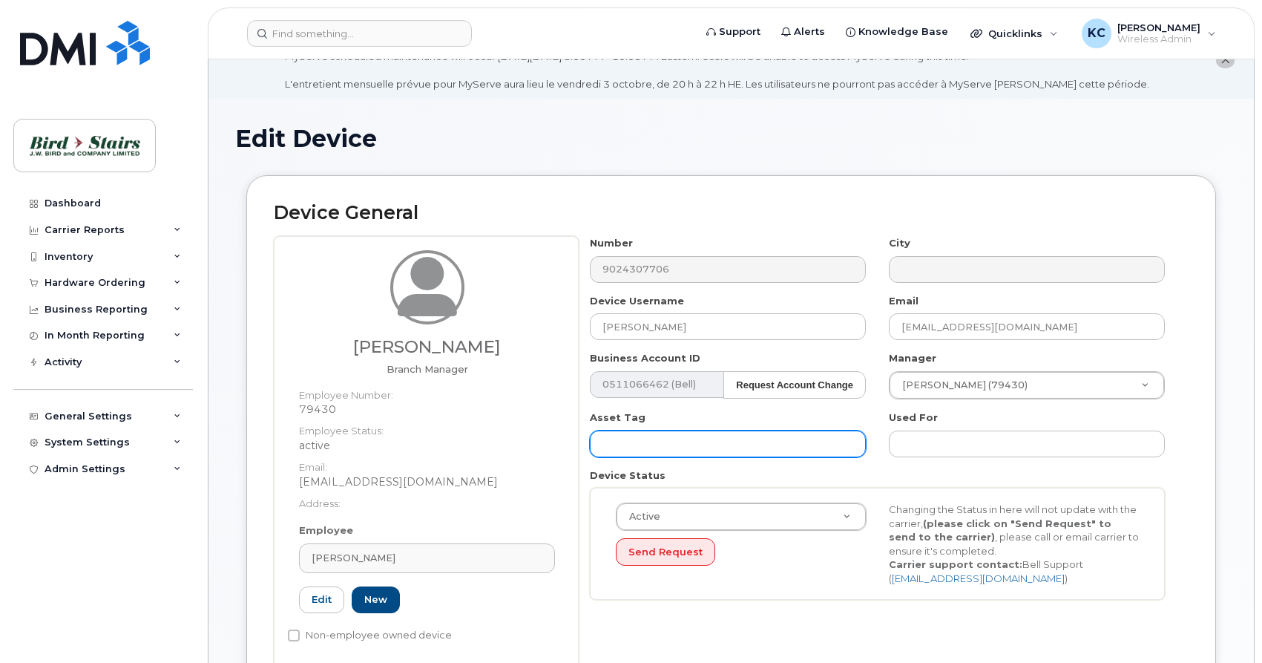
scroll to position [76, 0]
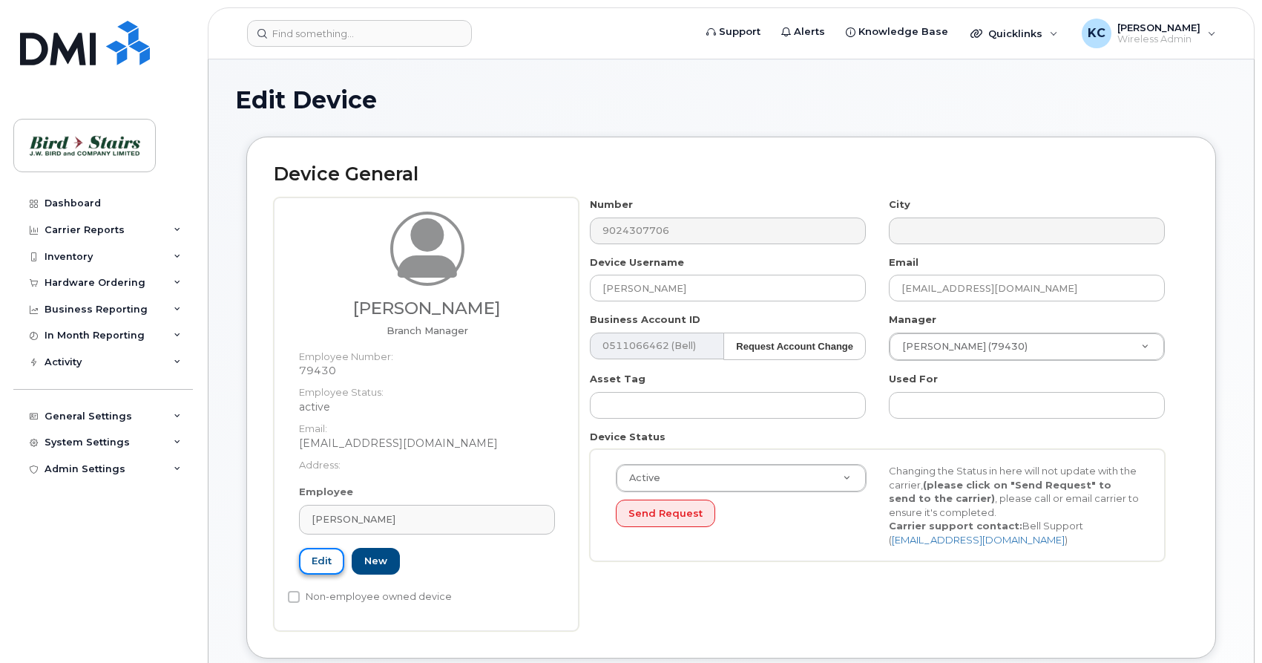
click at [318, 563] on link "Edit" at bounding box center [321, 561] width 45 height 27
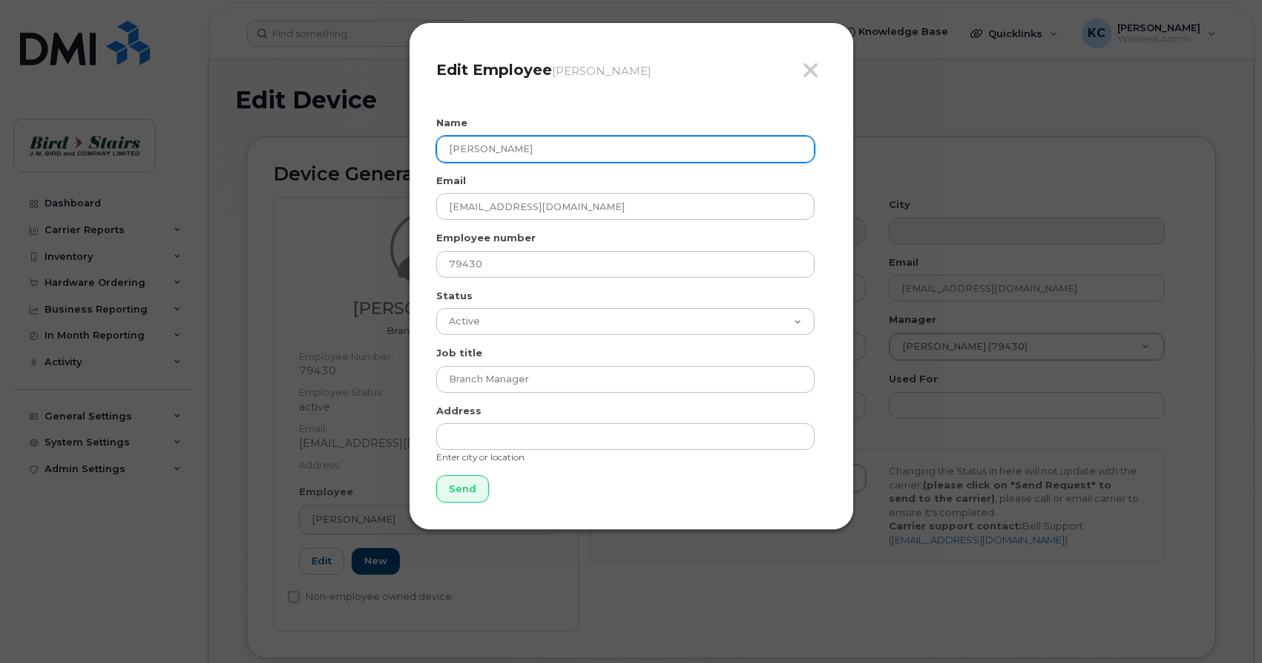
drag, startPoint x: 610, startPoint y: 145, endPoint x: 389, endPoint y: 133, distance: 221.5
click at [389, 133] on div "Close Edit Employee Peter Stitchman Name Peter Stitchman Email pstitchman@birds…" at bounding box center [631, 331] width 1262 height 663
type input "P"
type input "[PERSON_NAME]"
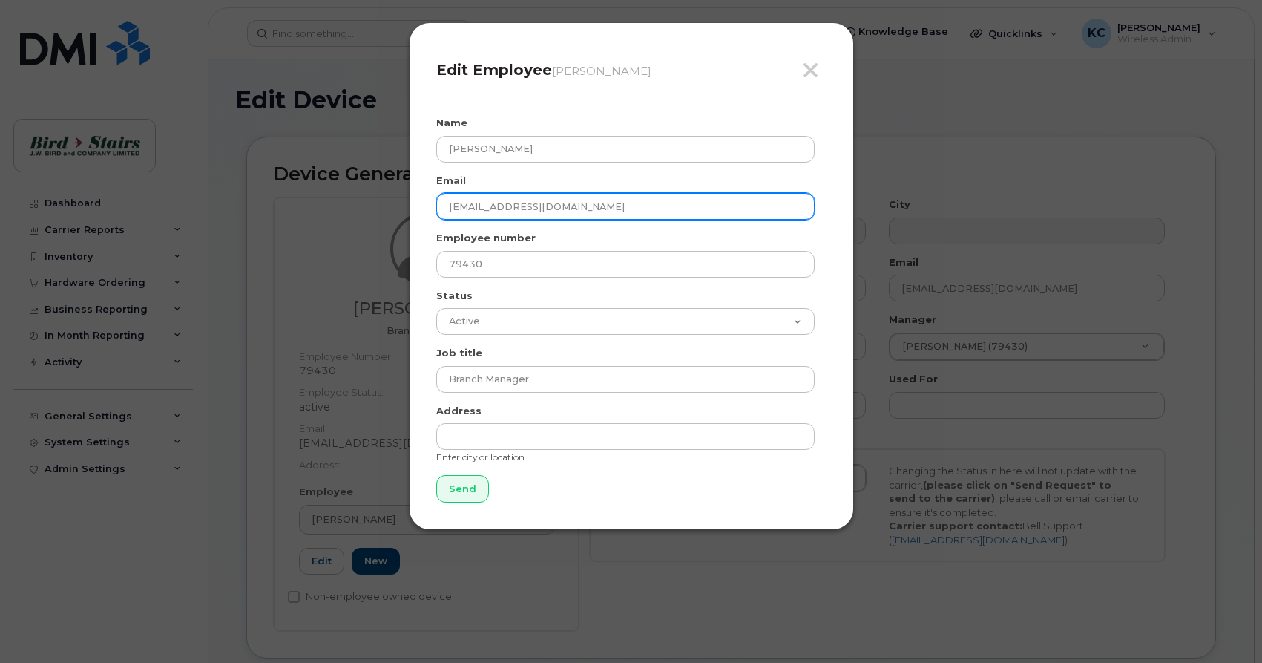
click at [506, 206] on input "pstitchman@birdstairs.com" at bounding box center [625, 206] width 378 height 27
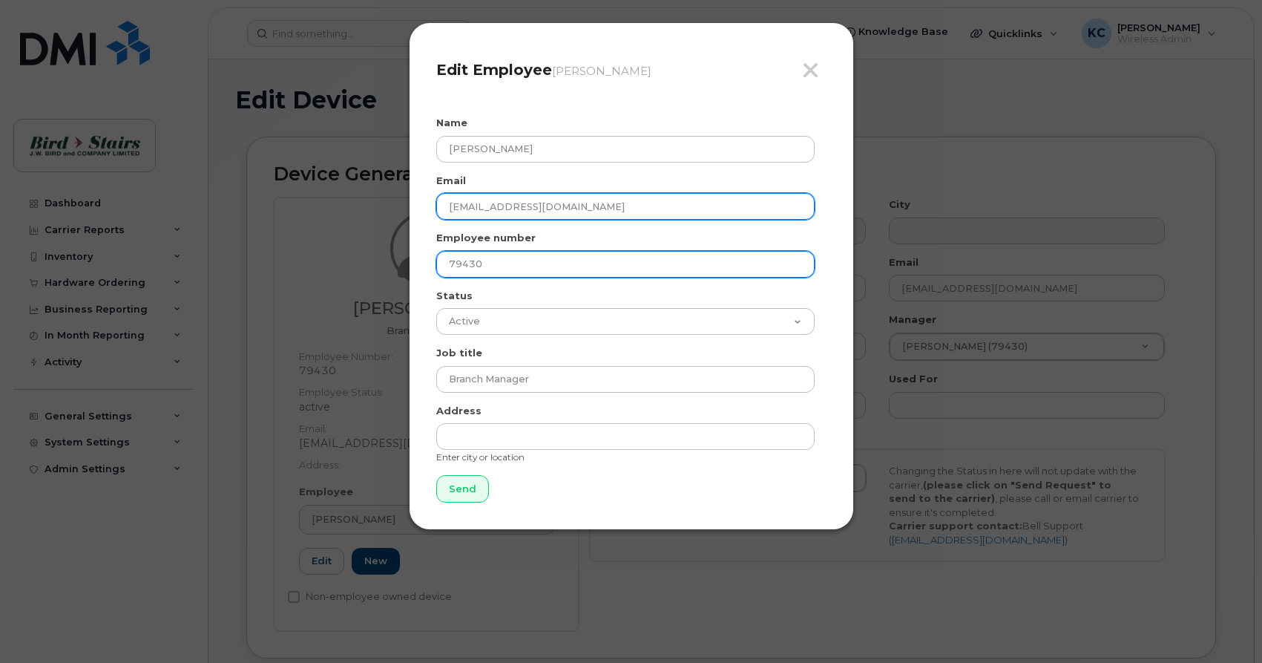
type input "[EMAIL_ADDRESS][DOMAIN_NAME]"
click at [519, 270] on input "79430" at bounding box center [625, 264] width 378 height 27
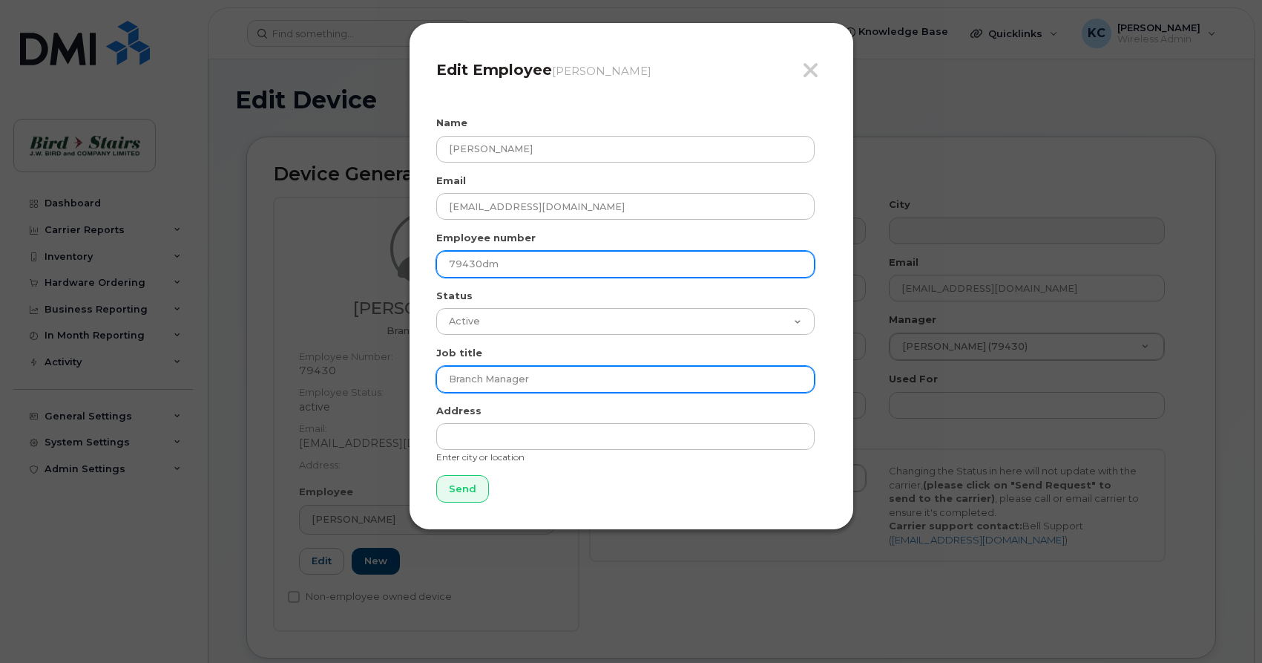
type input "79430dm"
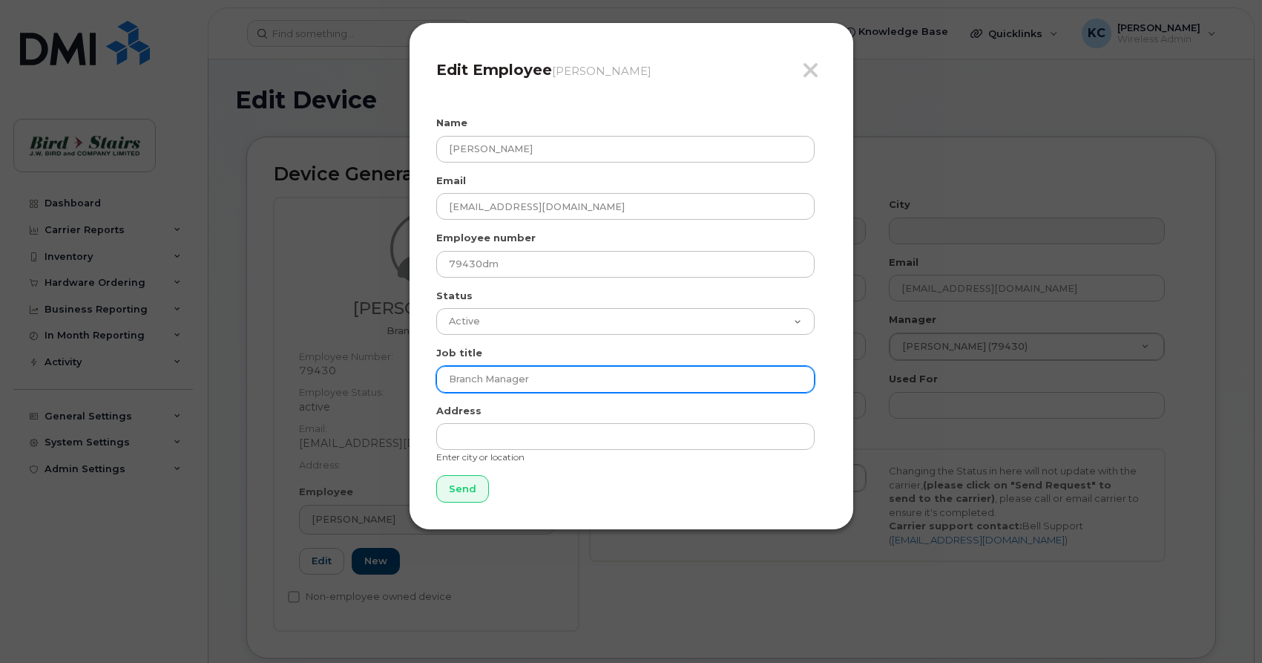
click at [541, 381] on input "Branch Manager" at bounding box center [625, 379] width 378 height 27
type input "B"
type input "Sales"
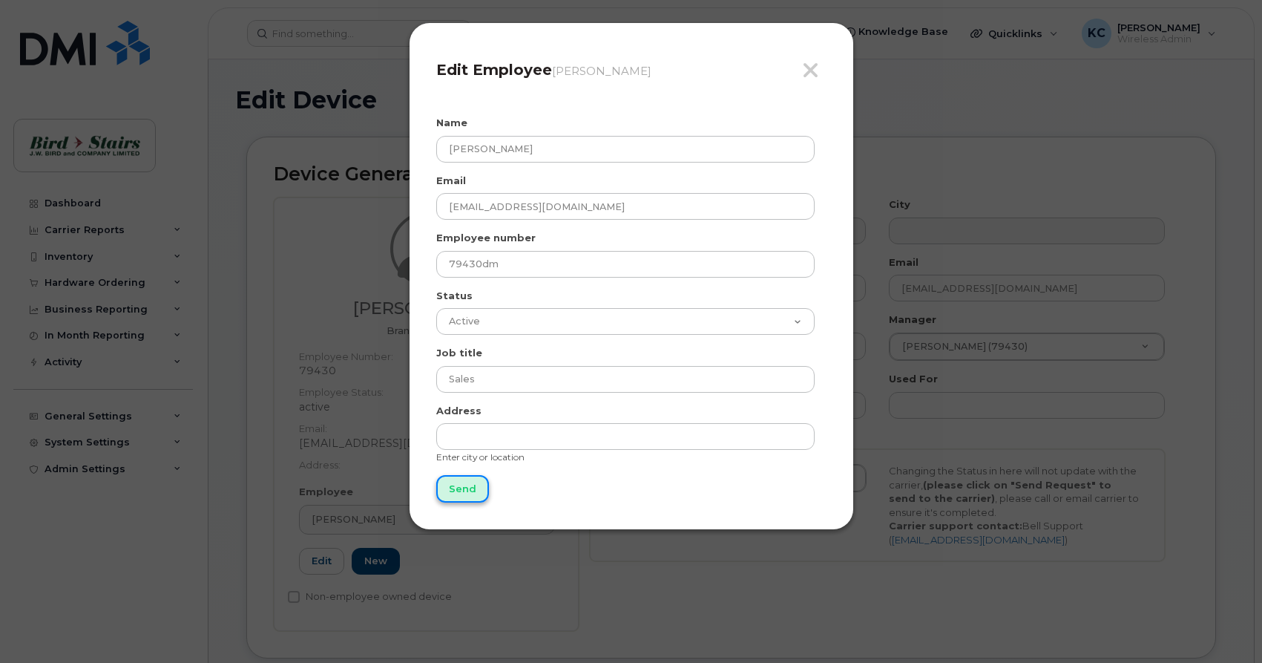
click at [456, 488] on input "Send" at bounding box center [462, 488] width 53 height 27
type input "Send"
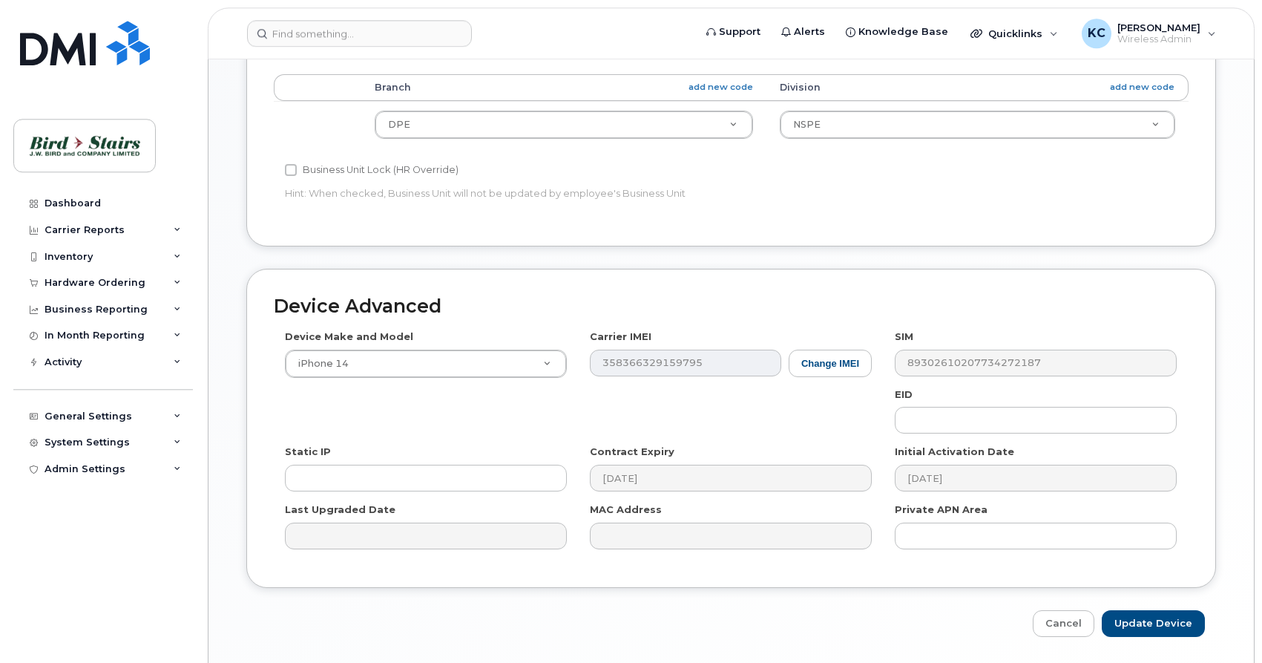
scroll to position [793, 0]
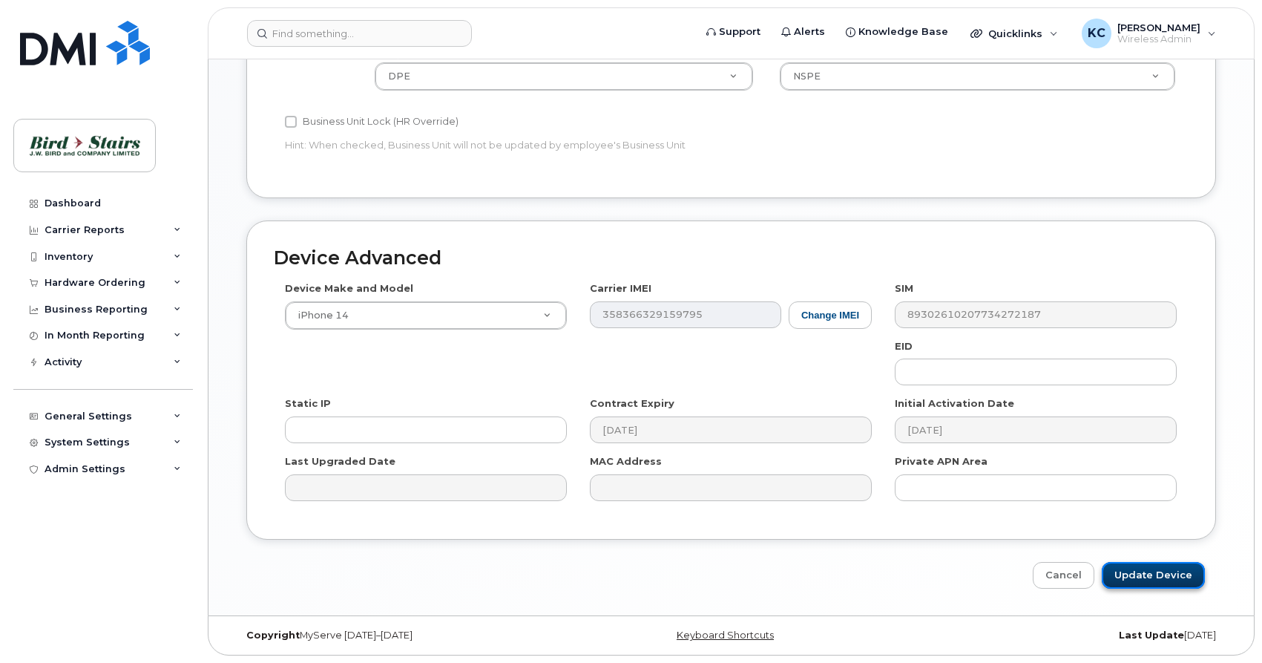
click at [1149, 577] on input "Update Device" at bounding box center [1153, 575] width 103 height 27
type input "Saving..."
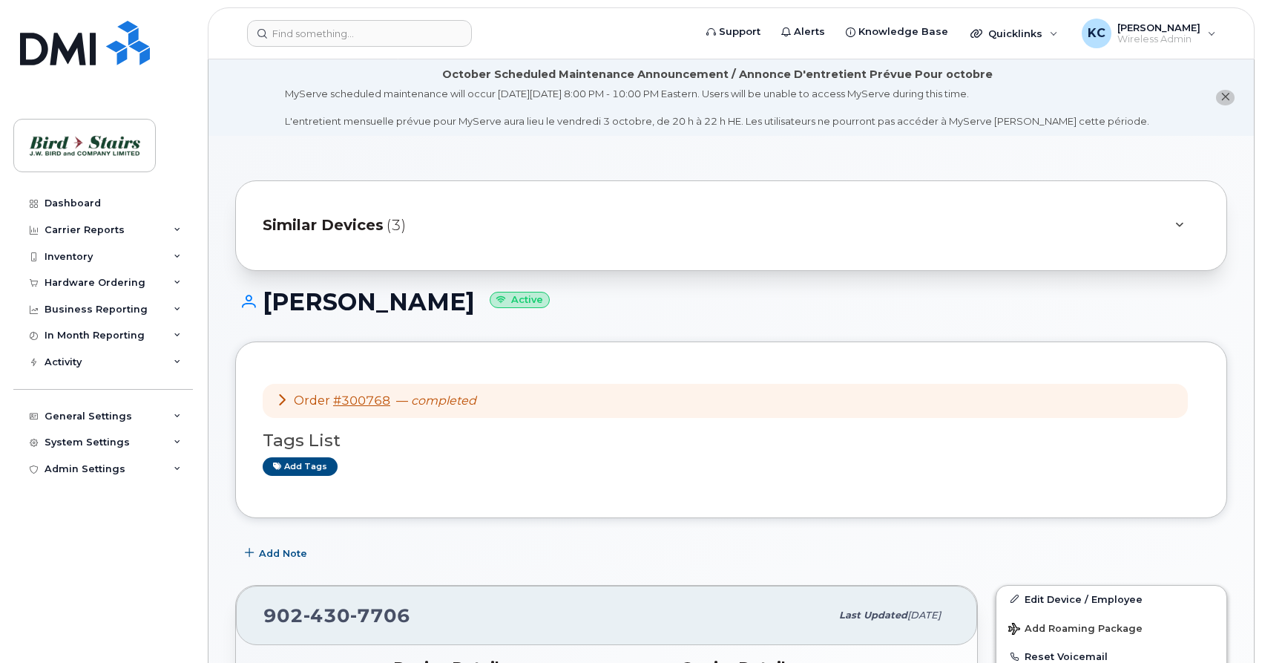
click at [1177, 221] on icon at bounding box center [1179, 225] width 8 height 10
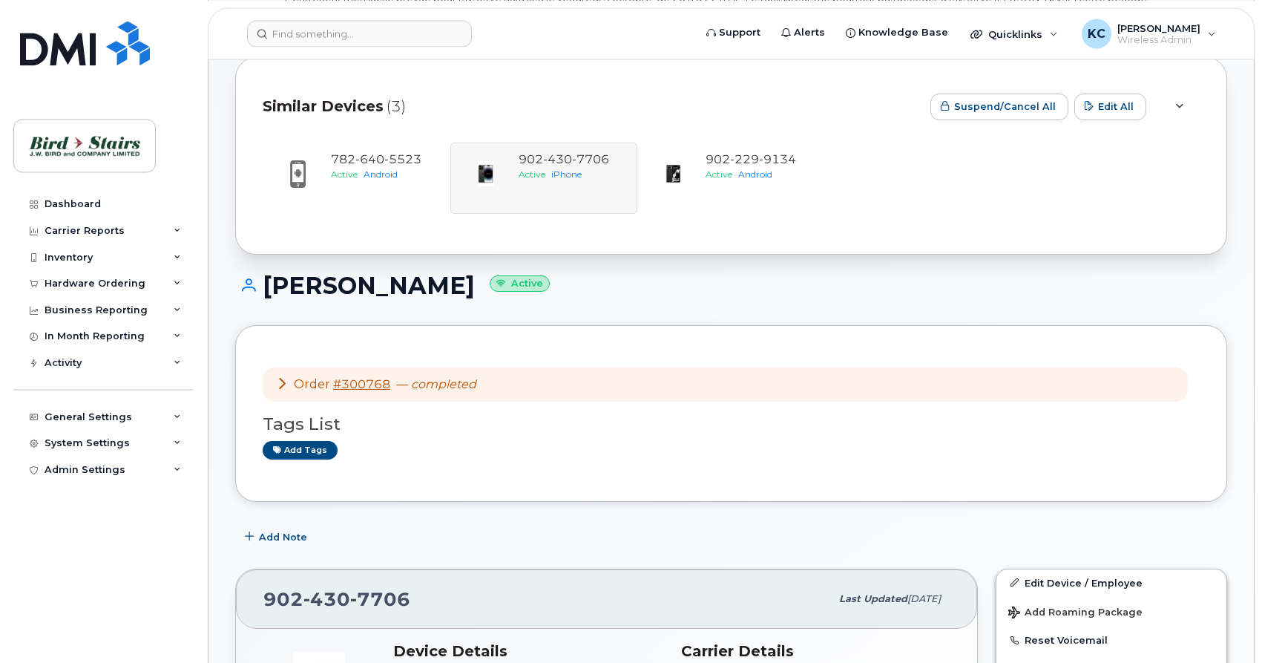
scroll to position [378, 0]
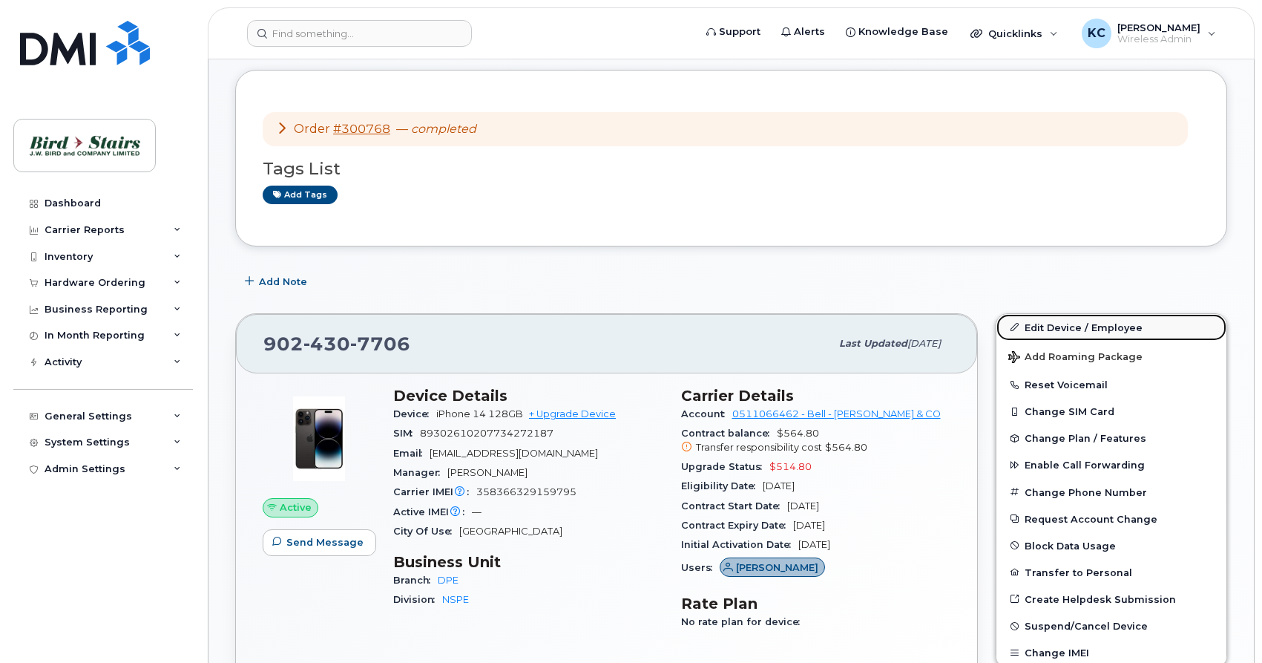
click at [1068, 326] on link "Edit Device / Employee" at bounding box center [1112, 327] width 230 height 27
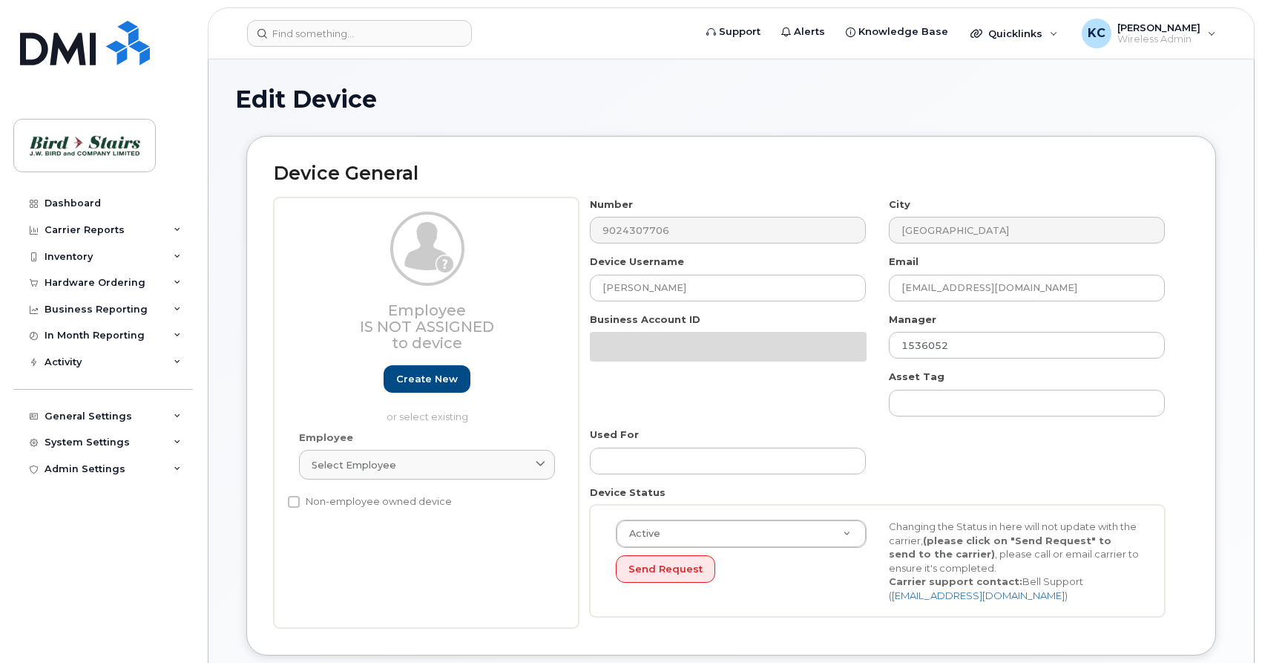
select select "91105"
select select "91093"
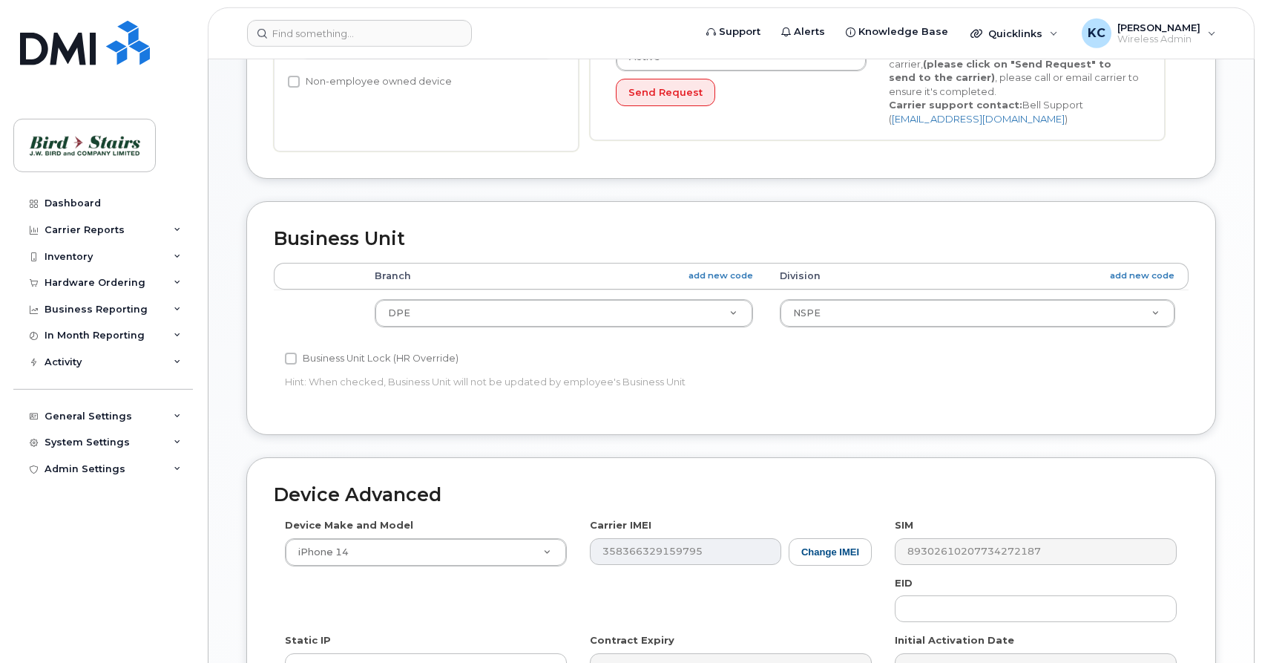
scroll to position [280, 0]
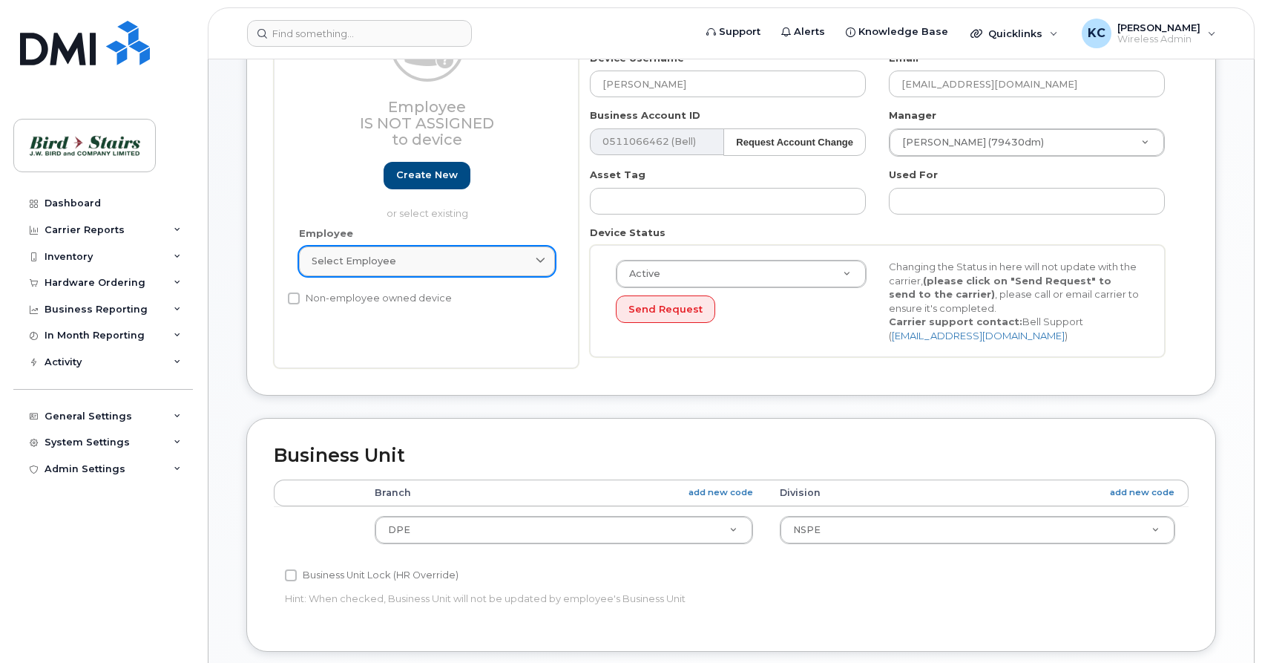
click at [487, 259] on div "Select employee" at bounding box center [427, 261] width 231 height 14
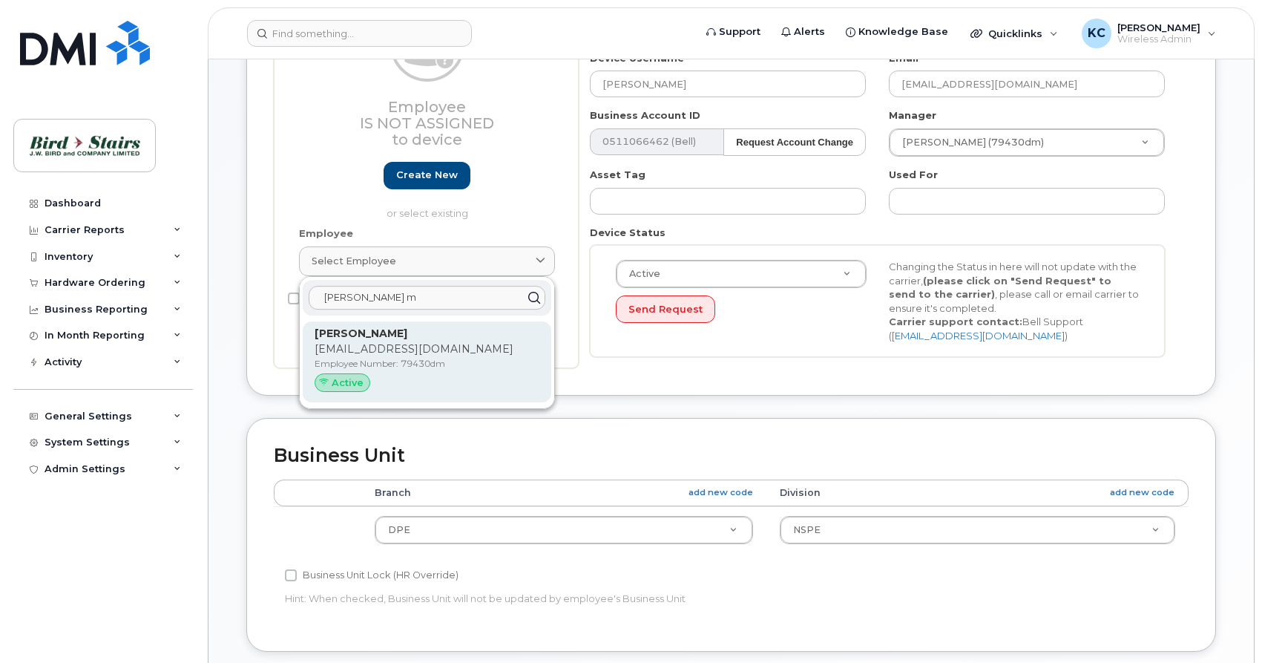
type input "[PERSON_NAME] m"
click at [423, 346] on p "[EMAIL_ADDRESS][DOMAIN_NAME]" at bounding box center [427, 349] width 225 height 16
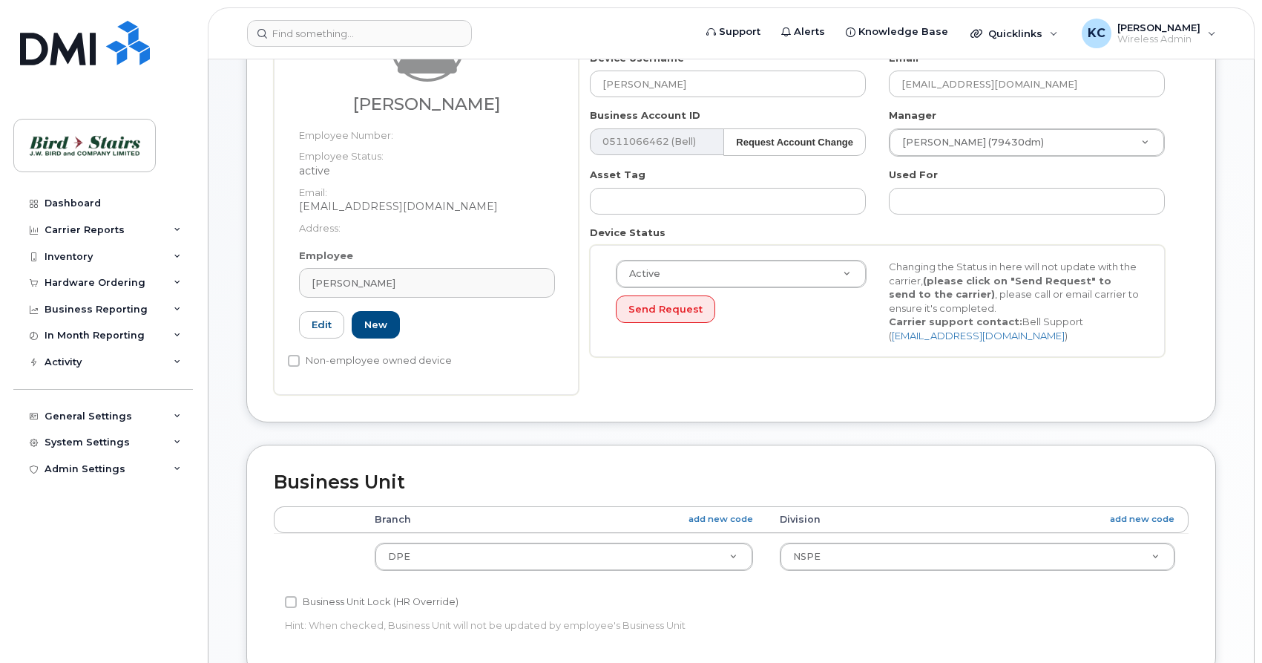
type input "79430dm"
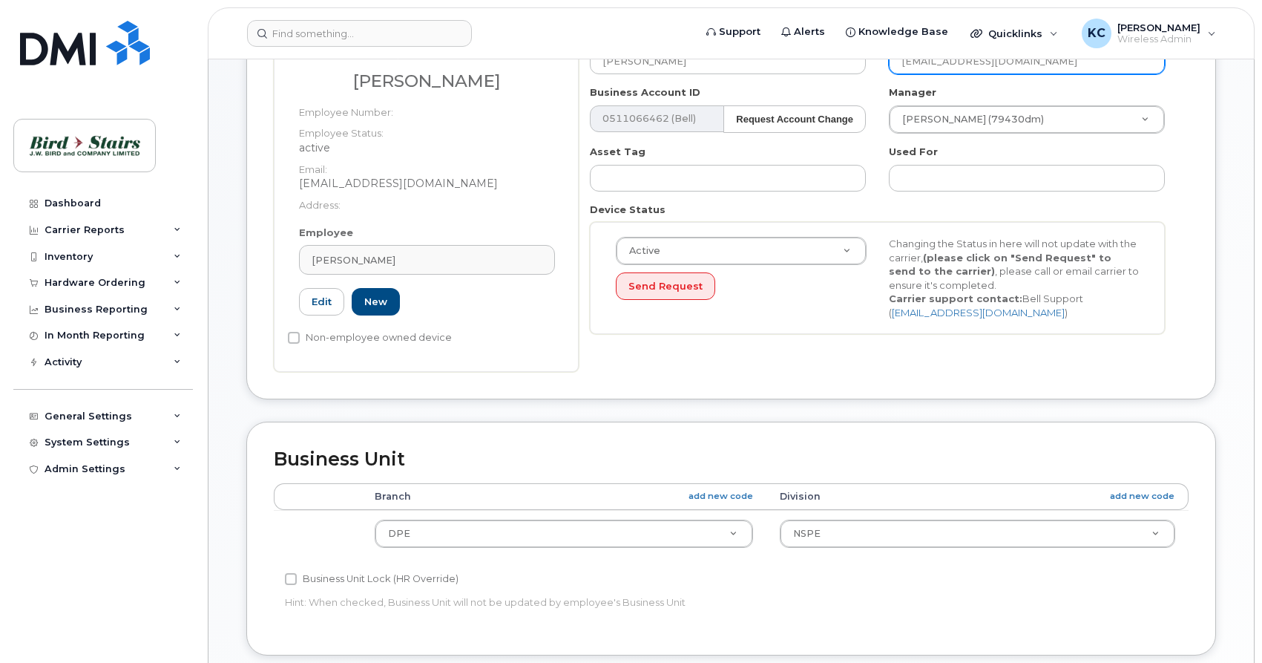
scroll to position [757, 0]
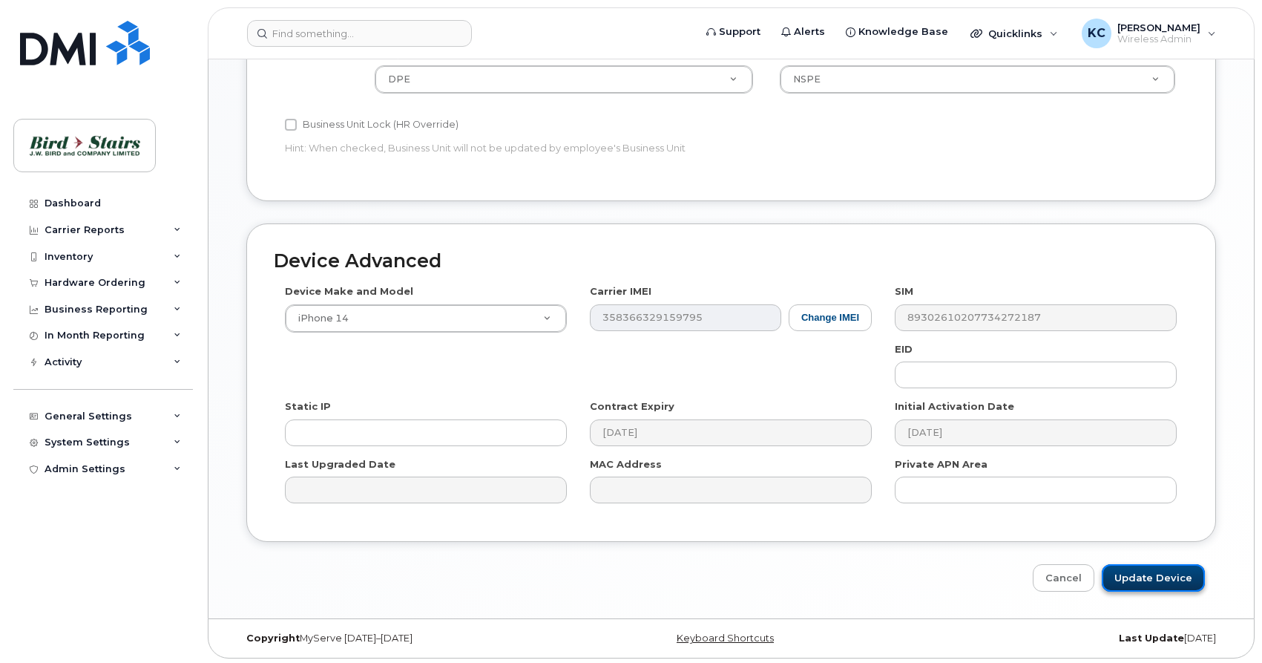
click at [1135, 586] on input "Update Device" at bounding box center [1153, 577] width 103 height 27
type input "Saving..."
